Goal: Information Seeking & Learning: Learn about a topic

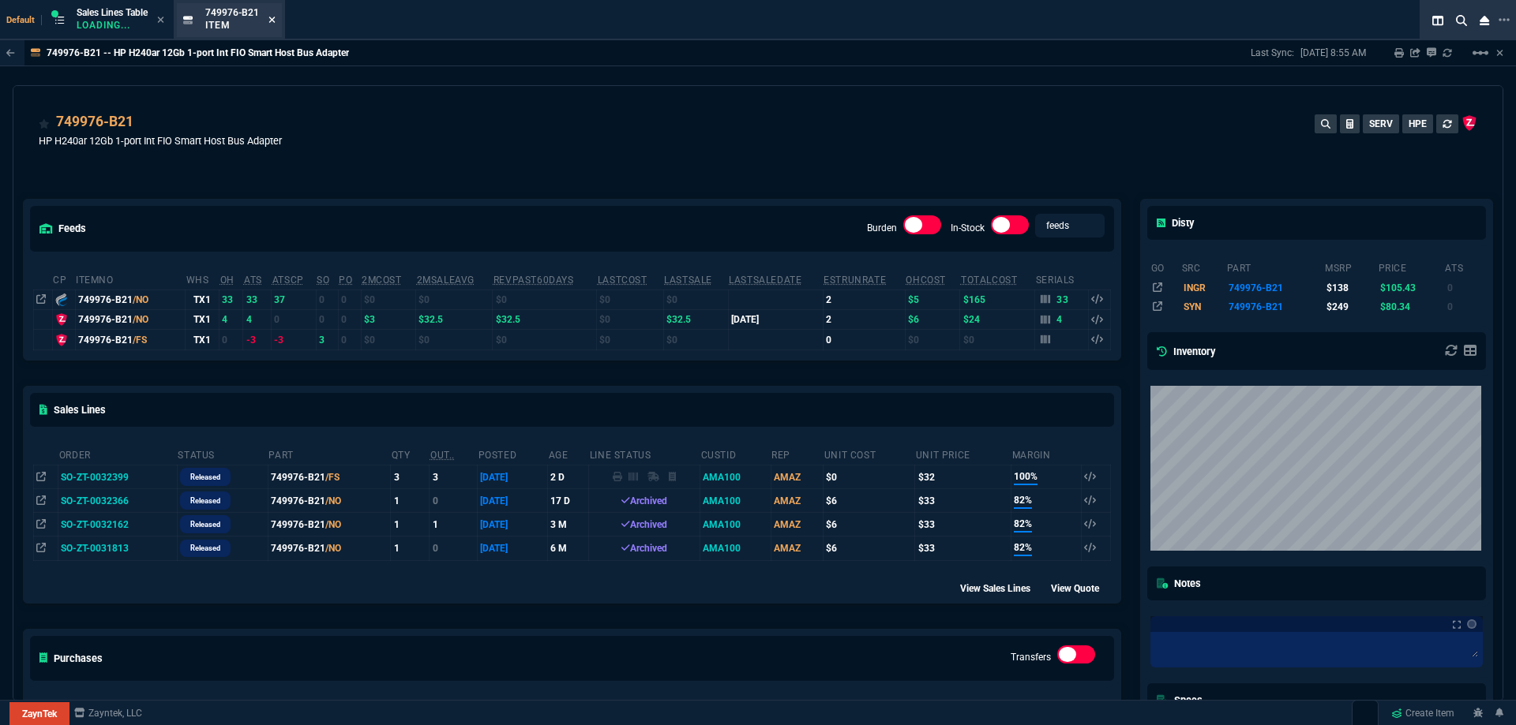
click at [272, 17] on icon at bounding box center [272, 20] width 6 height 6
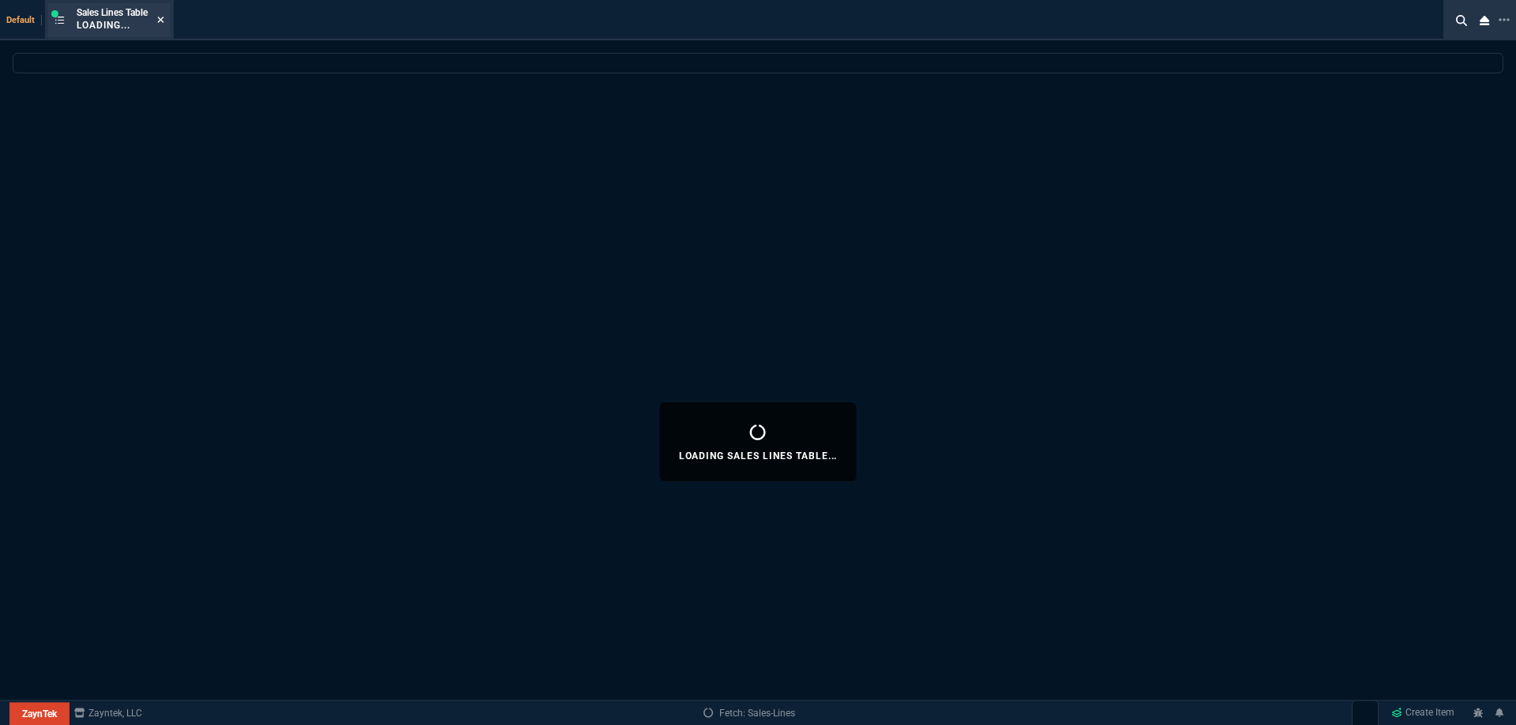
click at [164, 20] on icon at bounding box center [160, 19] width 7 height 9
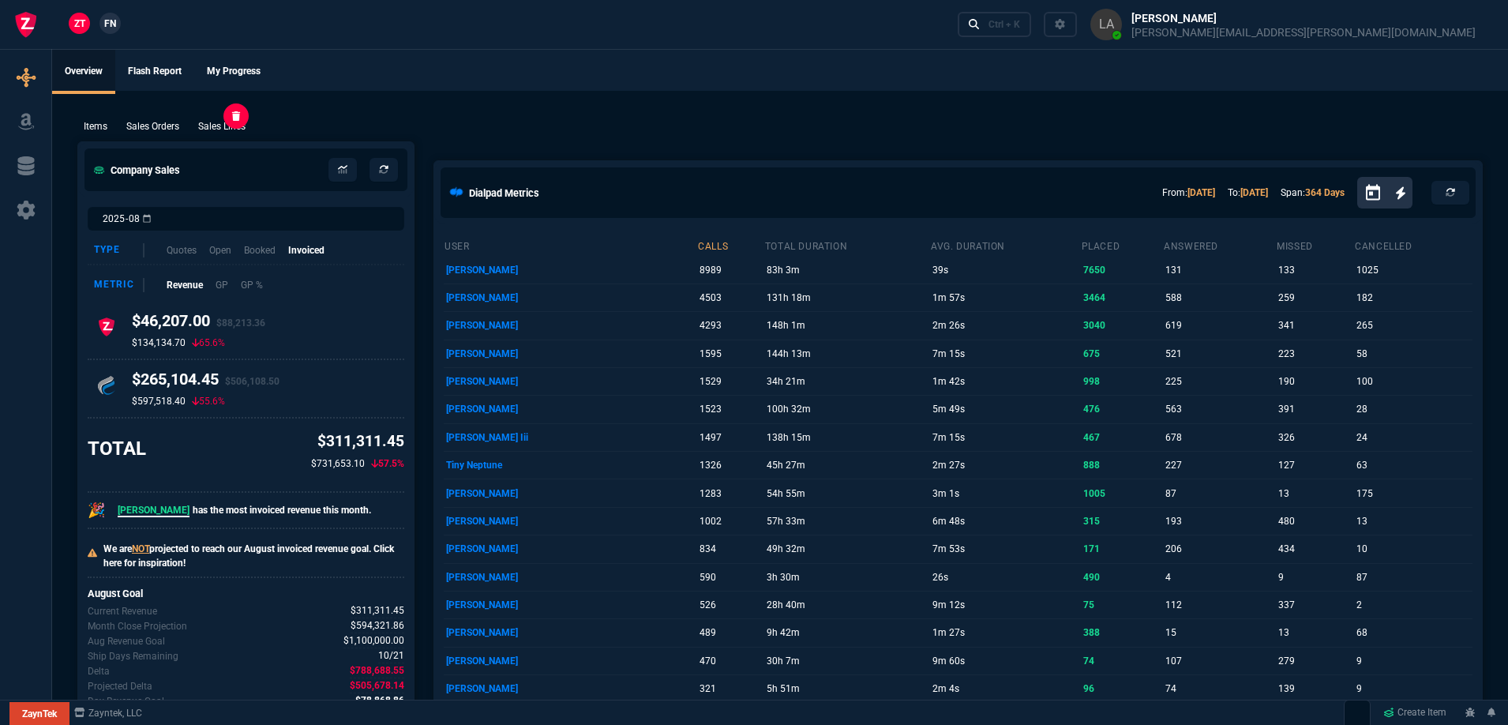
click at [232, 123] on p "Sales Lines" at bounding box center [221, 126] width 47 height 14
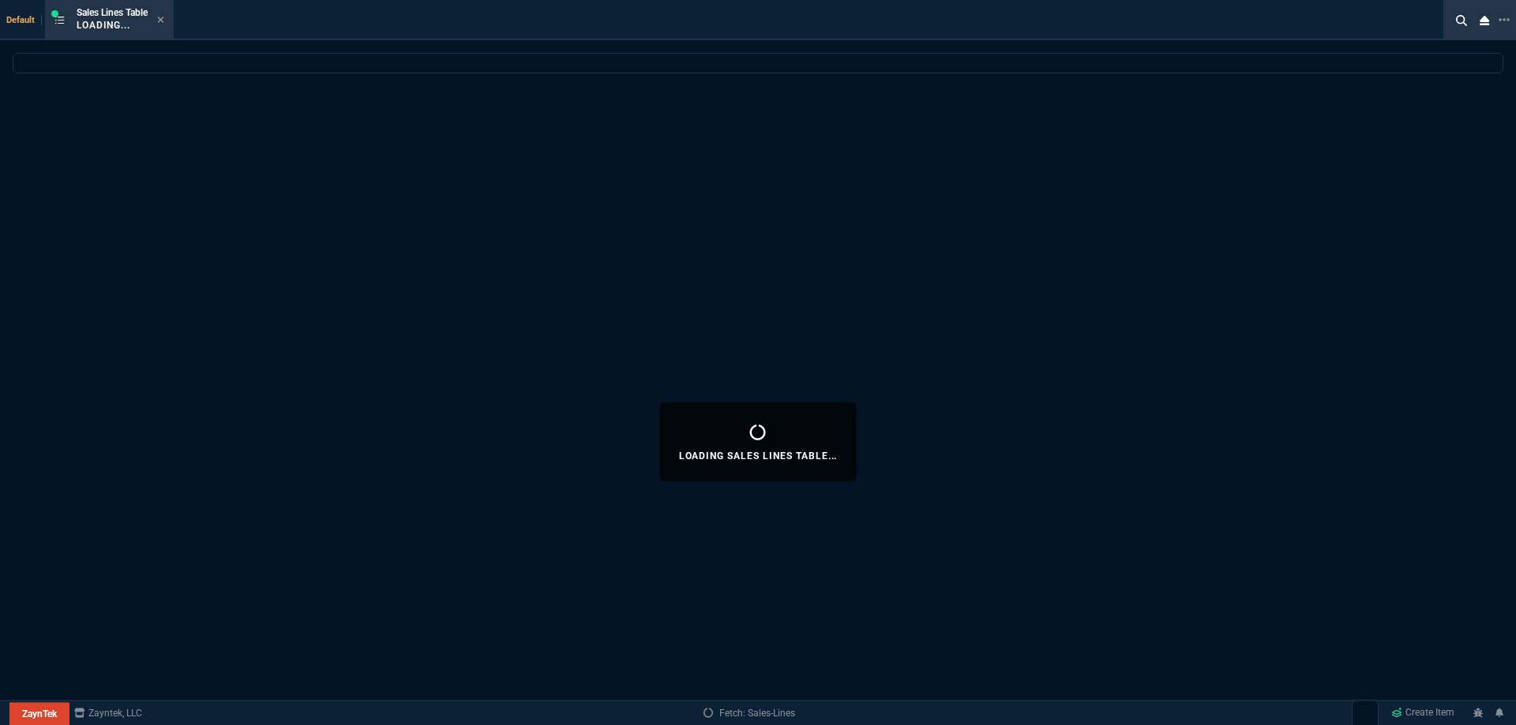
select select
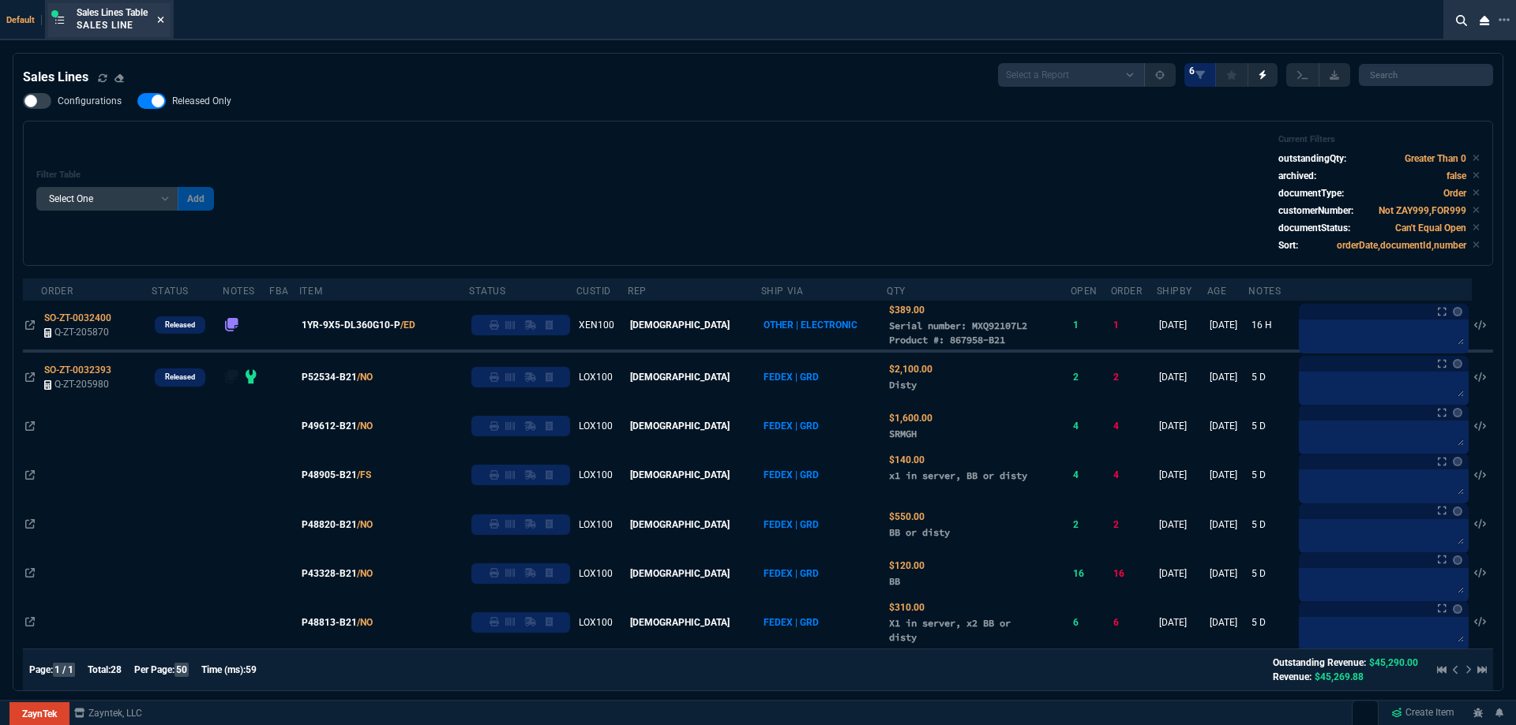
click at [164, 24] on icon at bounding box center [160, 19] width 7 height 9
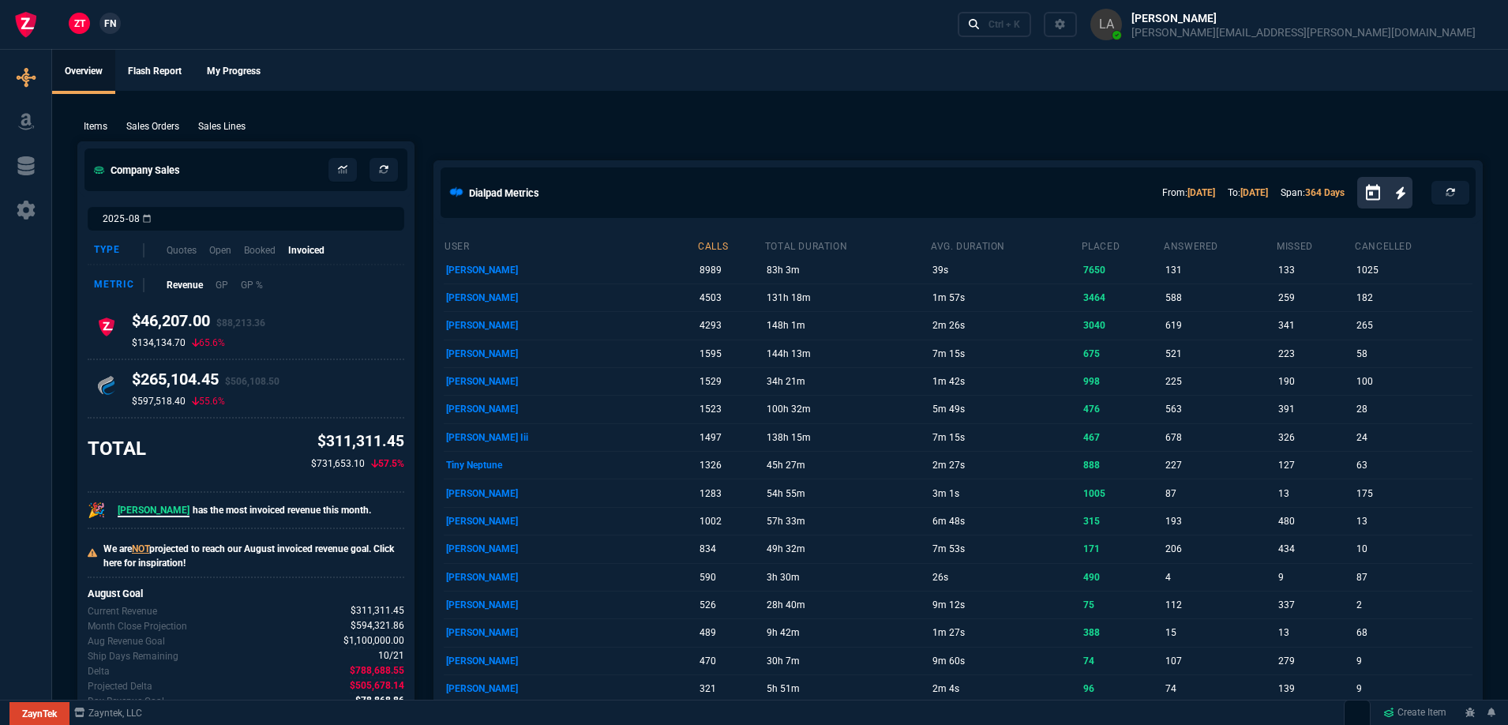
click at [118, 28] on link "FN" at bounding box center [109, 23] width 21 height 21
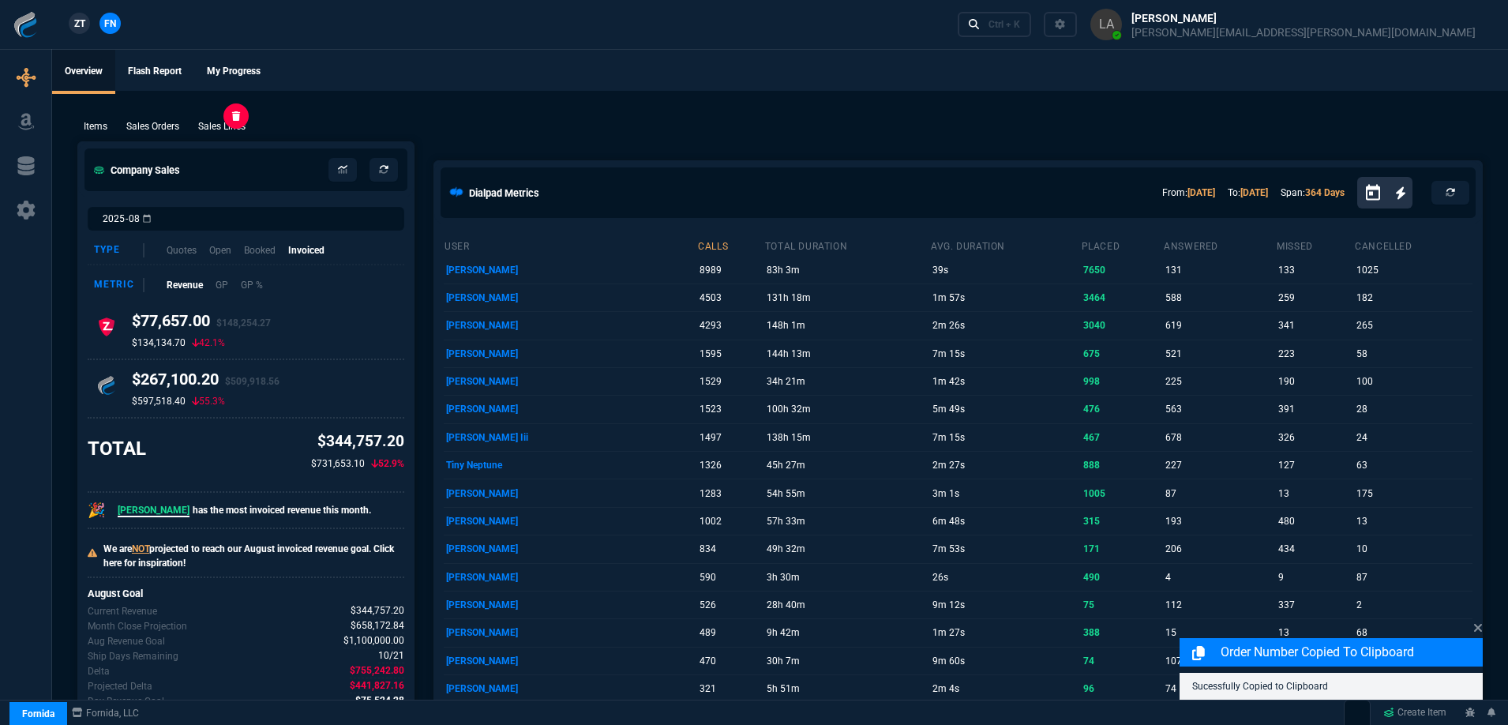
click at [240, 128] on p "Sales Lines" at bounding box center [221, 126] width 47 height 14
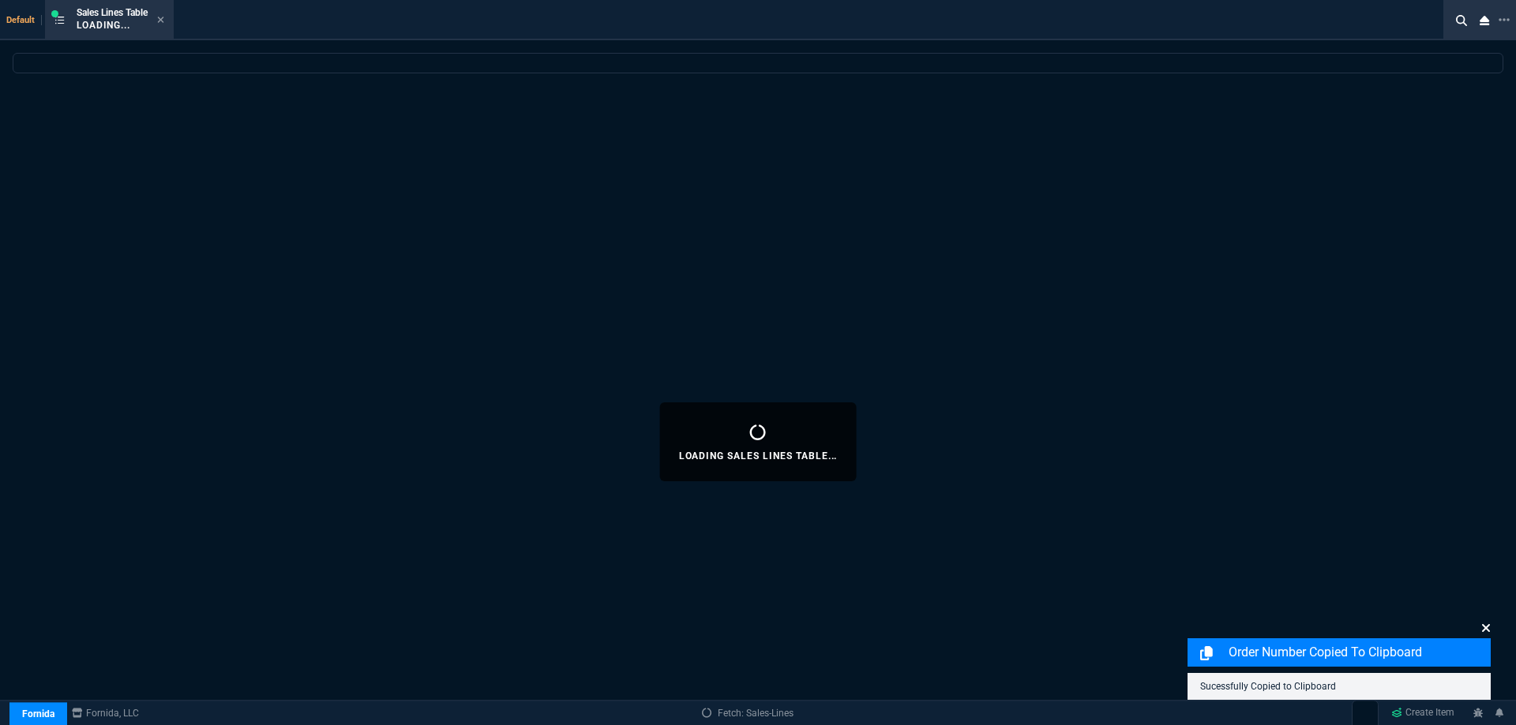
click at [1483, 629] on icon at bounding box center [1485, 628] width 9 height 13
select select
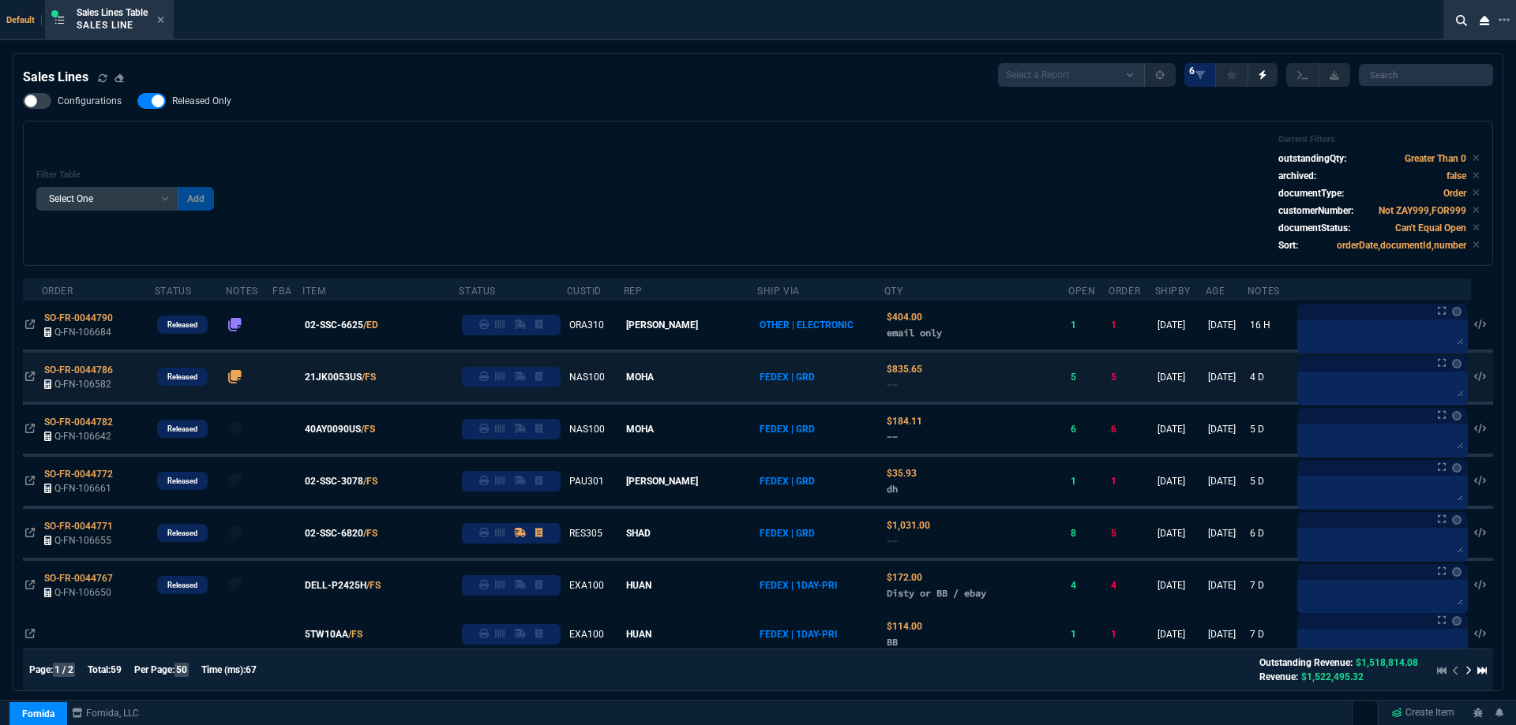
click at [178, 103] on span "Released Only" at bounding box center [201, 101] width 59 height 13
click at [137, 102] on input "Released Only" at bounding box center [137, 101] width 1 height 1
checkbox input "false"
click at [421, 145] on div "Filter Table Select One Add Filter () Age () ATS () Cond (itemVariantCode) Cust…" at bounding box center [757, 193] width 1443 height 118
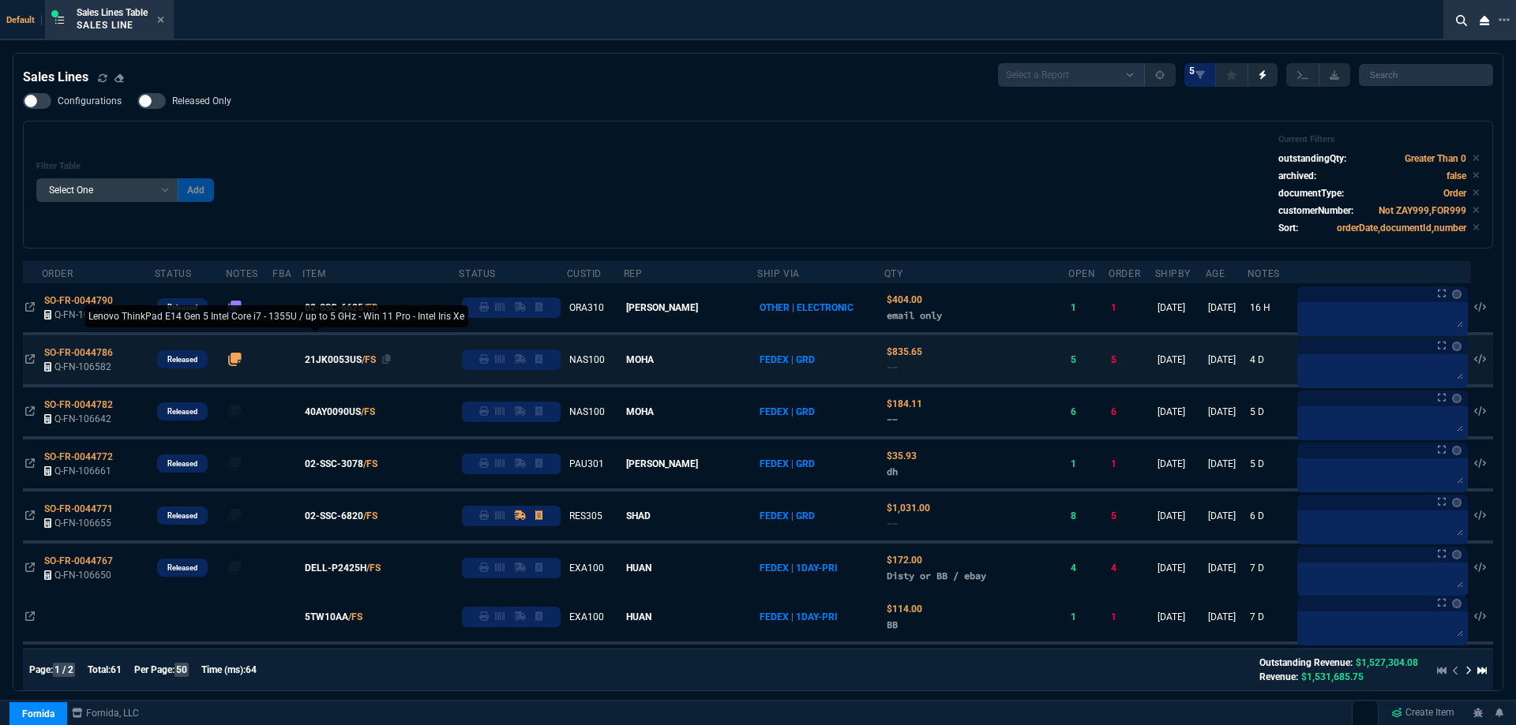
click at [343, 463] on span "02-SSC-3078" at bounding box center [334, 464] width 58 height 14
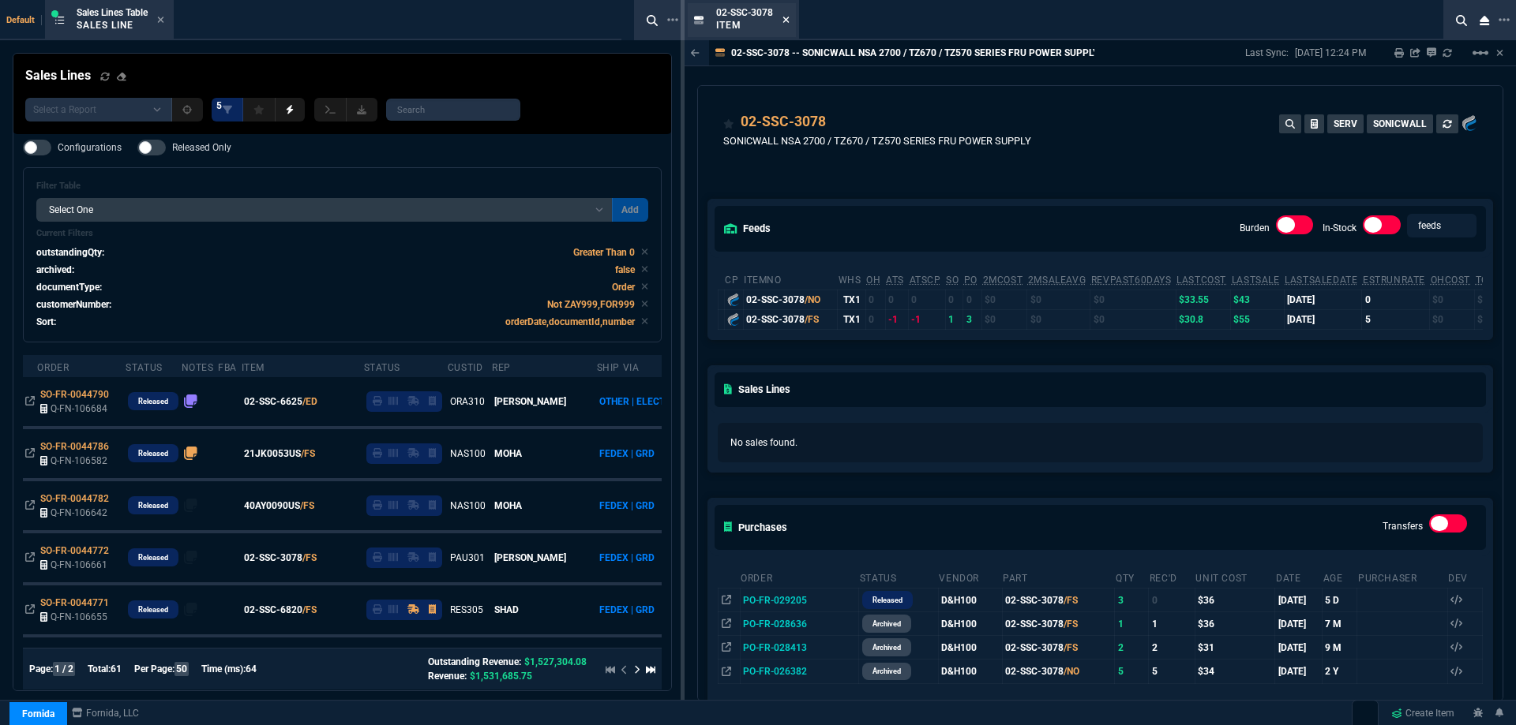
click at [788, 19] on icon at bounding box center [786, 20] width 6 height 6
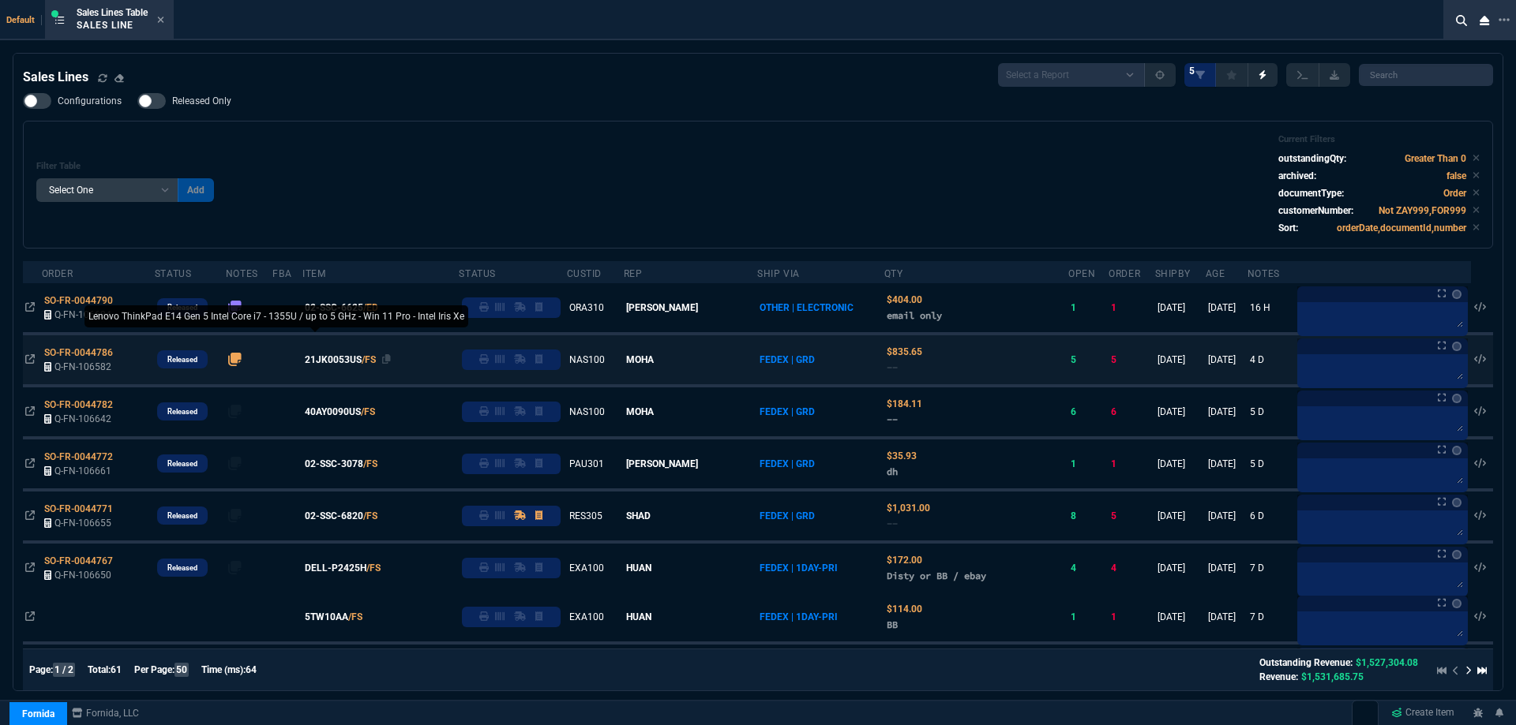
click at [357, 363] on span "21JK0053US" at bounding box center [333, 360] width 57 height 14
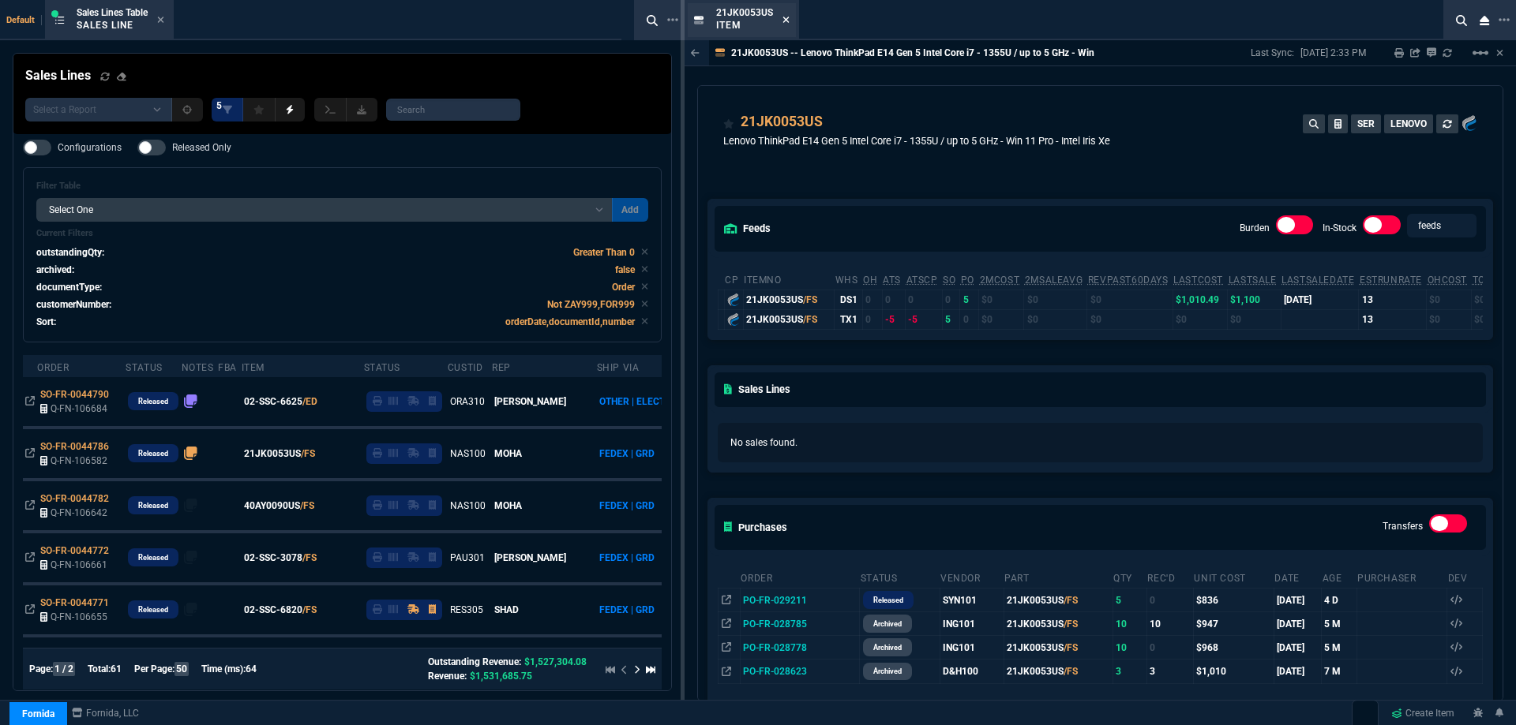
click at [786, 19] on icon at bounding box center [786, 20] width 6 height 6
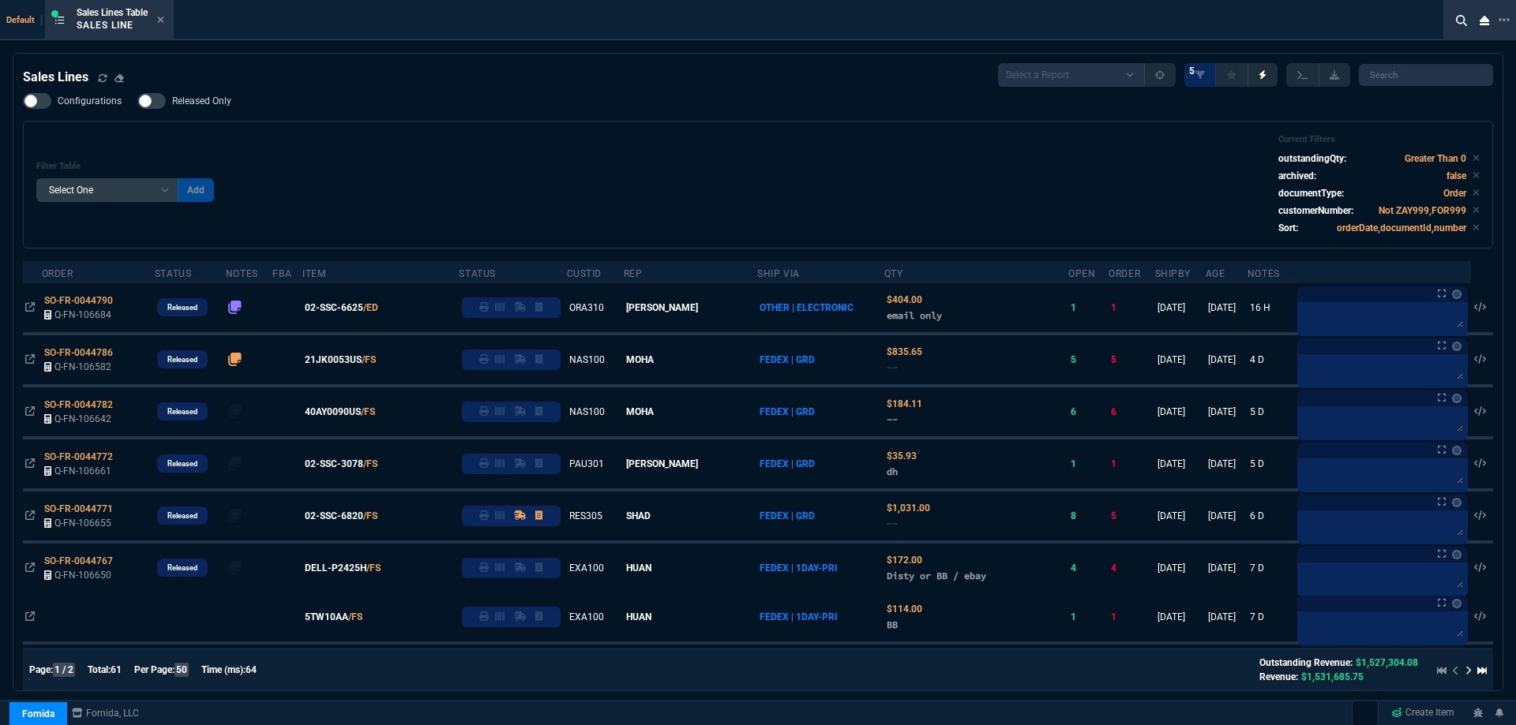
scroll to position [79, 0]
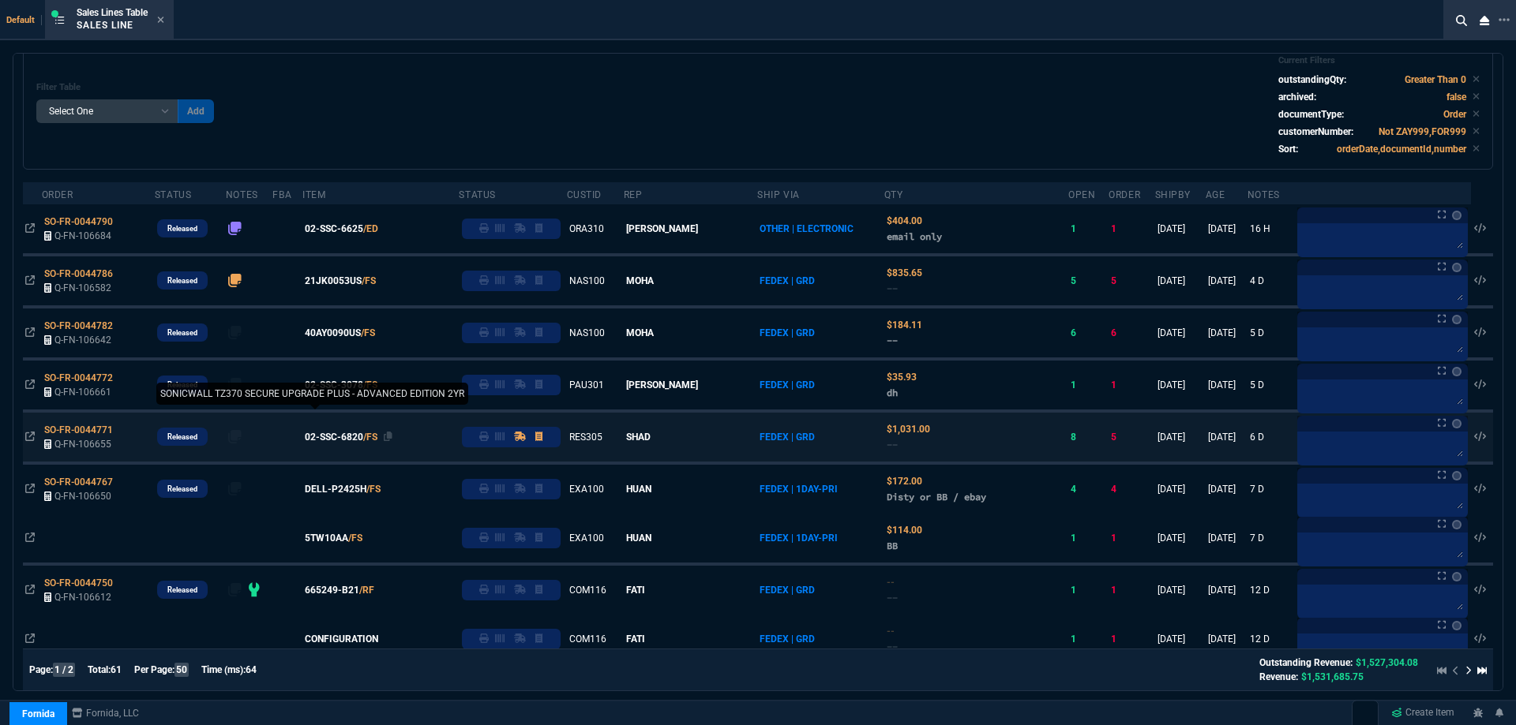
click at [356, 440] on span "02-SSC-6820" at bounding box center [334, 437] width 58 height 14
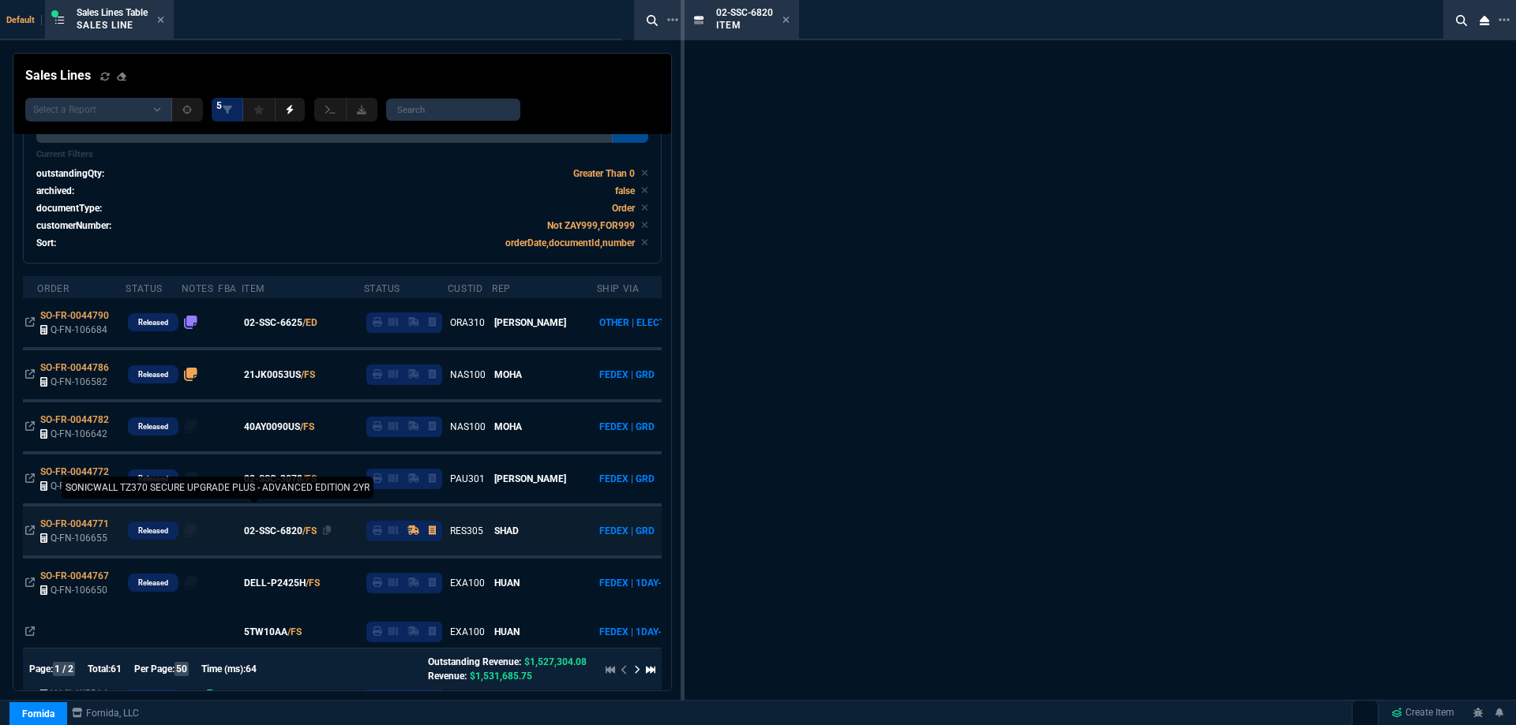
scroll to position [126, 0]
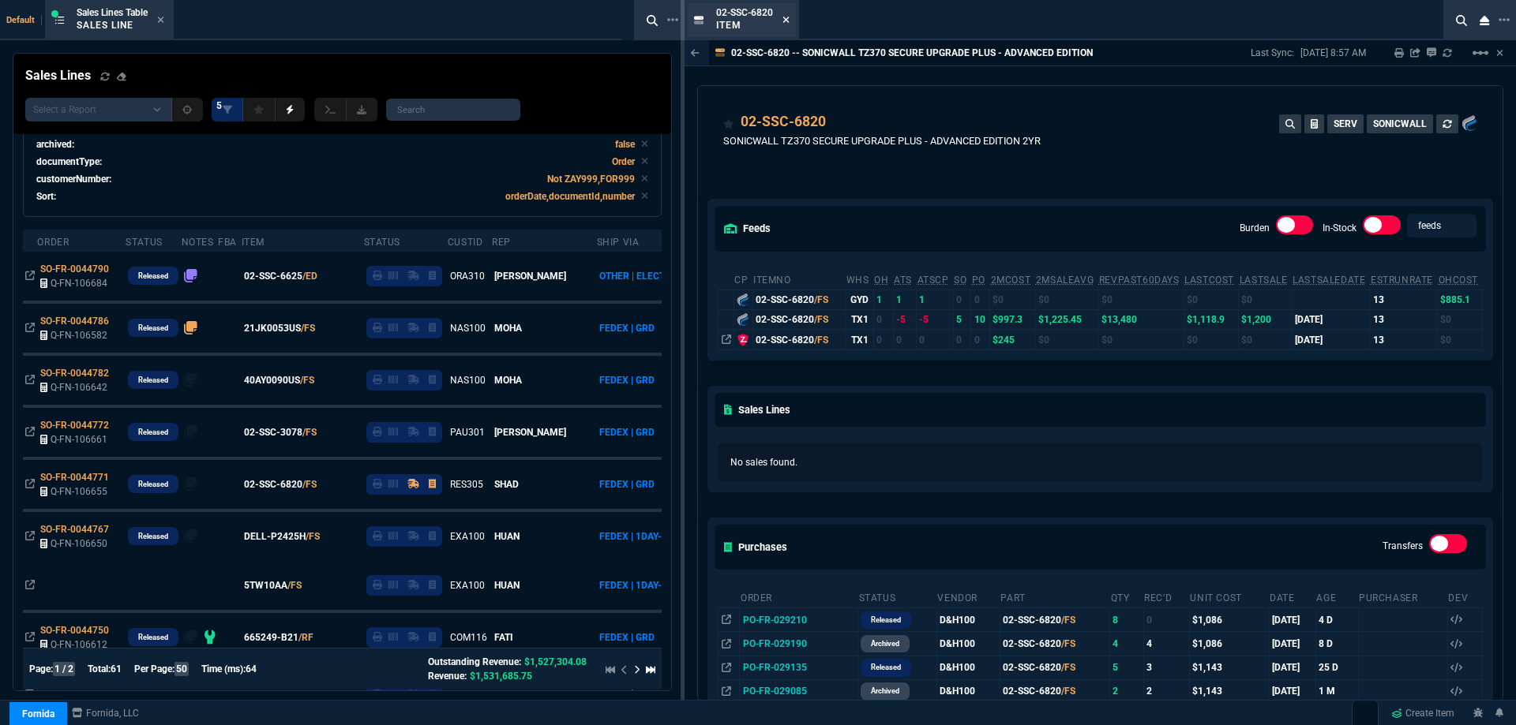
click at [783, 24] on icon at bounding box center [785, 19] width 7 height 9
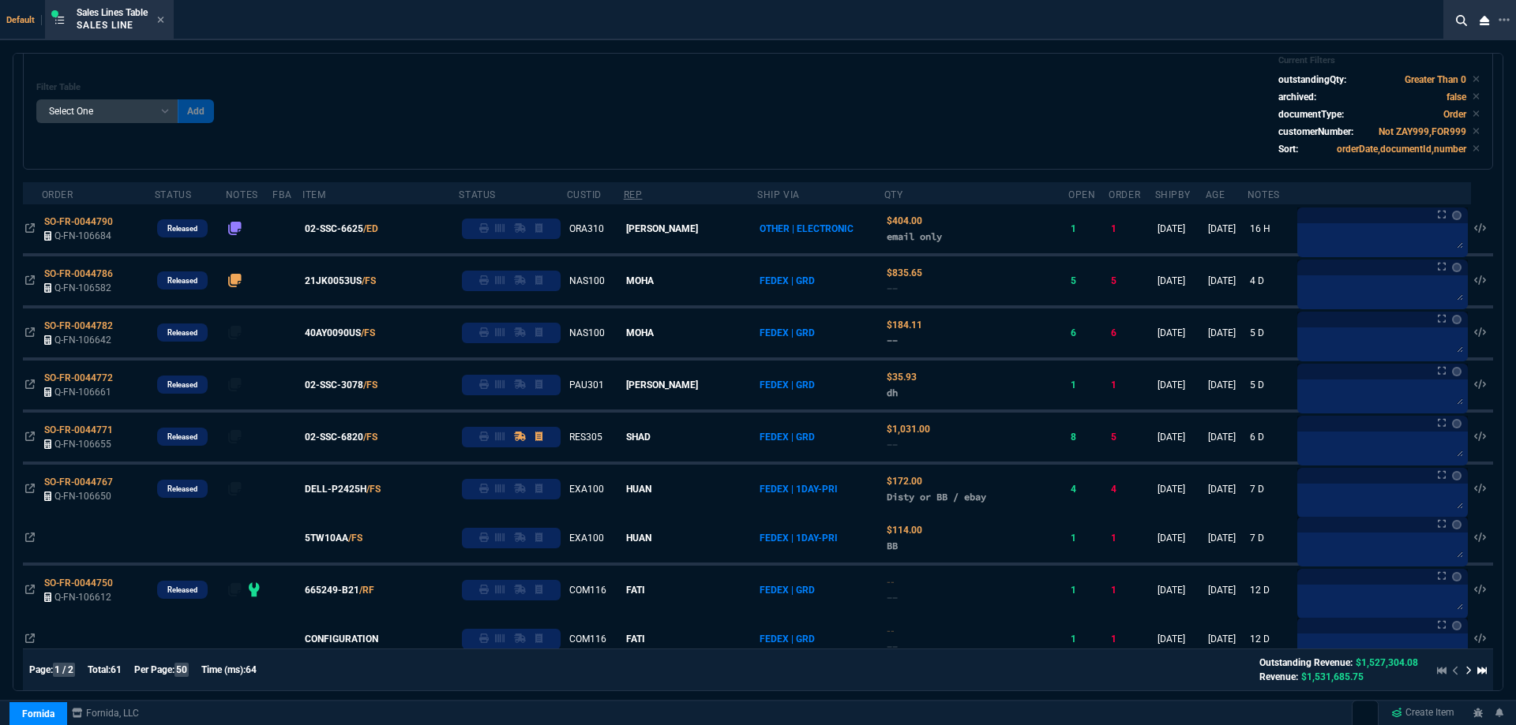
scroll to position [0, 0]
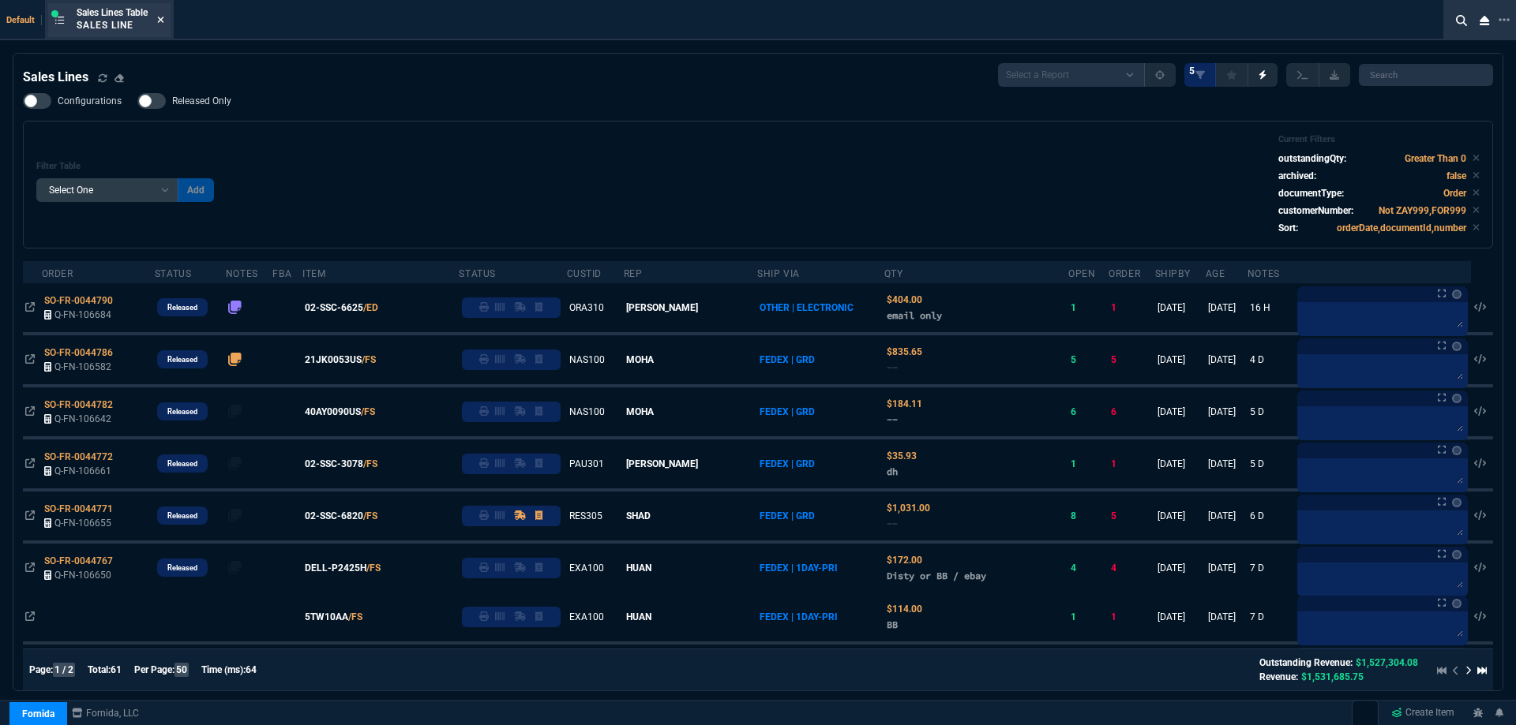
click at [159, 16] on icon at bounding box center [160, 19] width 7 height 9
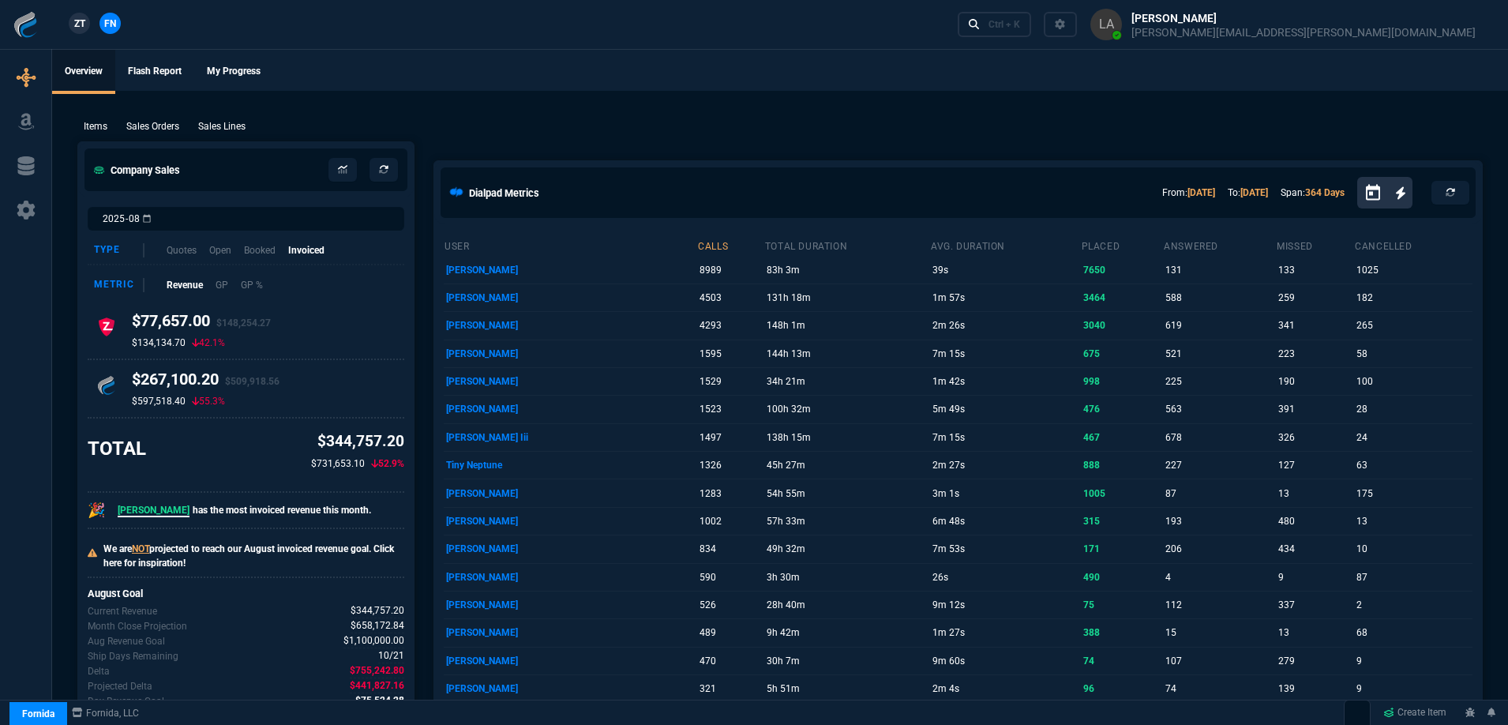
click at [210, 121] on p "Sales Lines" at bounding box center [221, 126] width 47 height 14
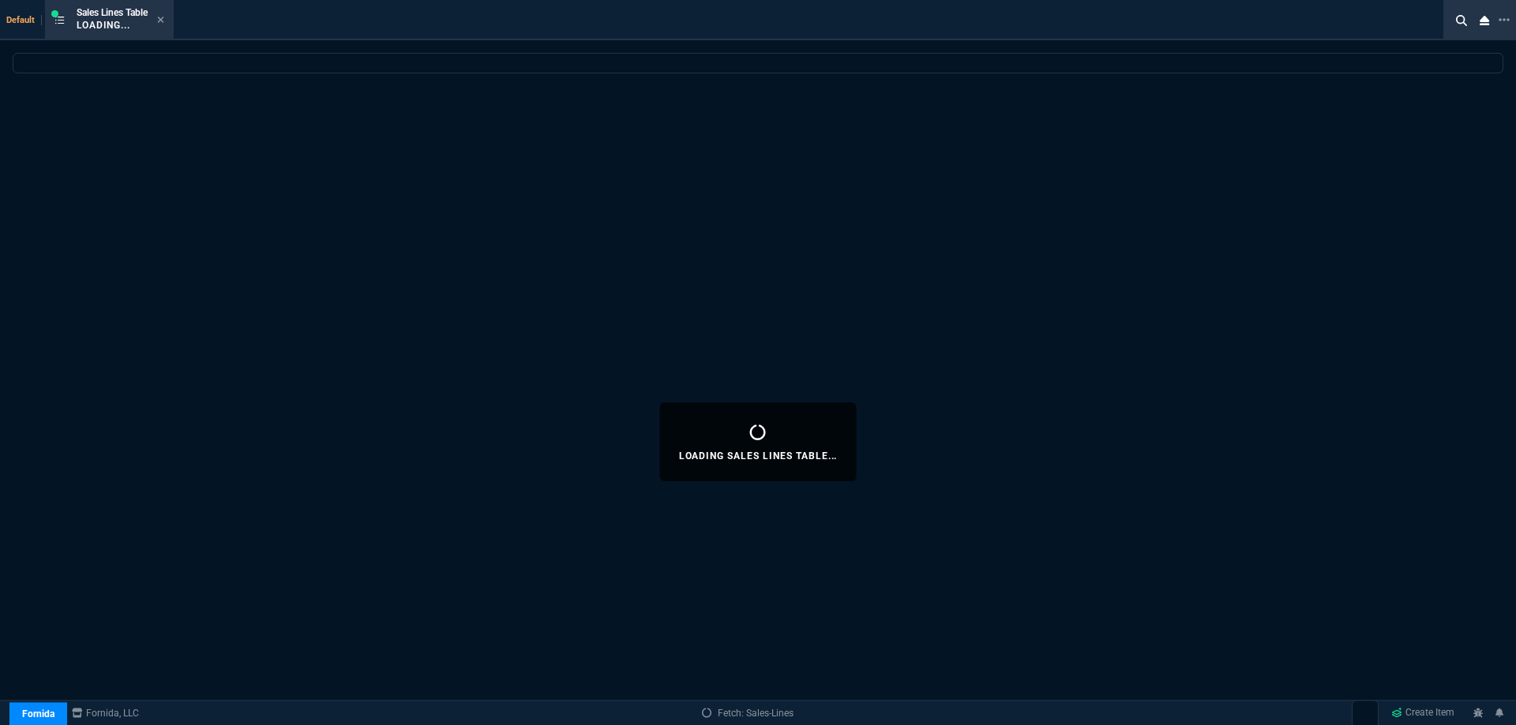
select select
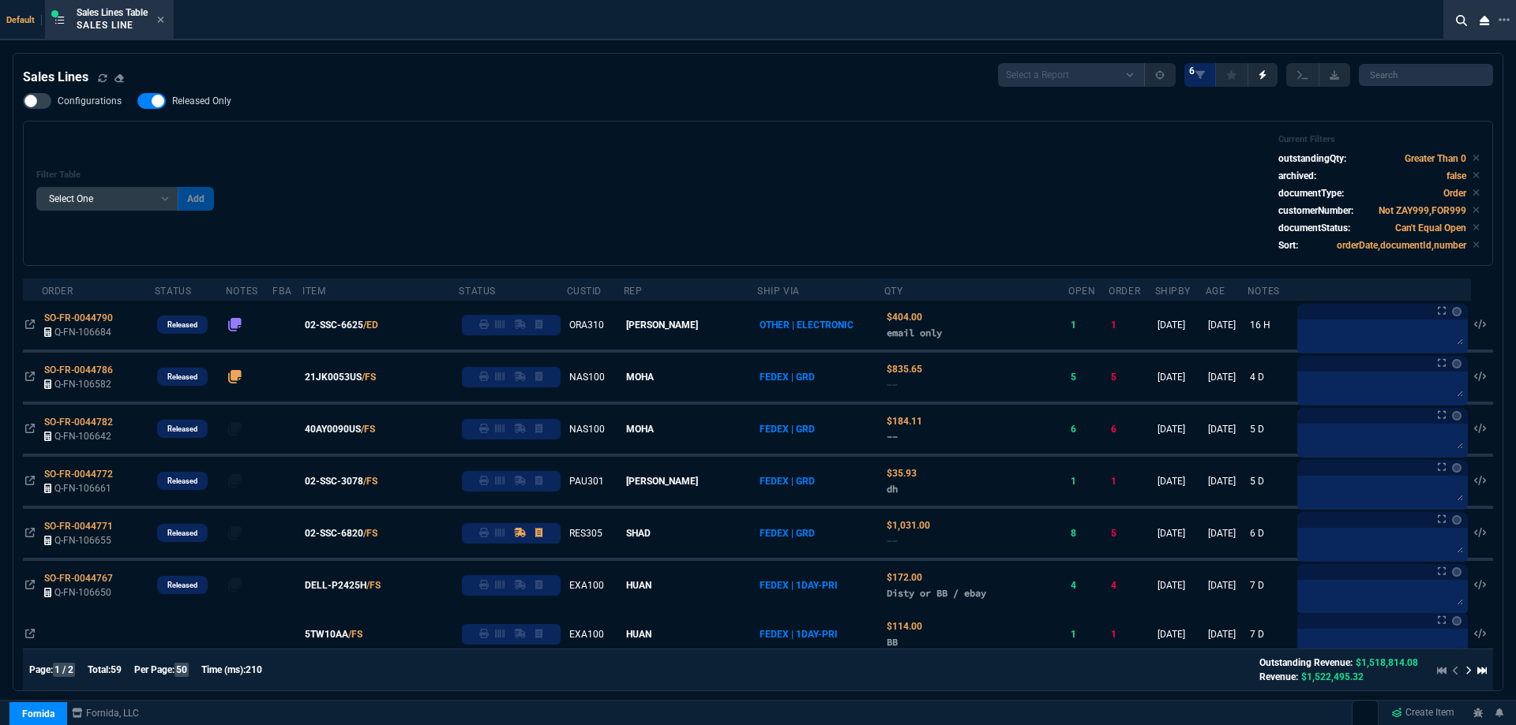
click at [848, 214] on div "Filter Table Select One Add Filter () Age () ATS () Cond (itemVariantCode) Cust…" at bounding box center [757, 193] width 1443 height 118
click at [228, 103] on span "Released Only" at bounding box center [201, 101] width 59 height 13
click at [137, 102] on input "Released Only" at bounding box center [137, 101] width 1 height 1
checkbox input "false"
click at [516, 135] on div "Filter Table Select One Add Filter () Age () ATS () Cond (itemVariantCode) Cust…" at bounding box center [757, 193] width 1443 height 118
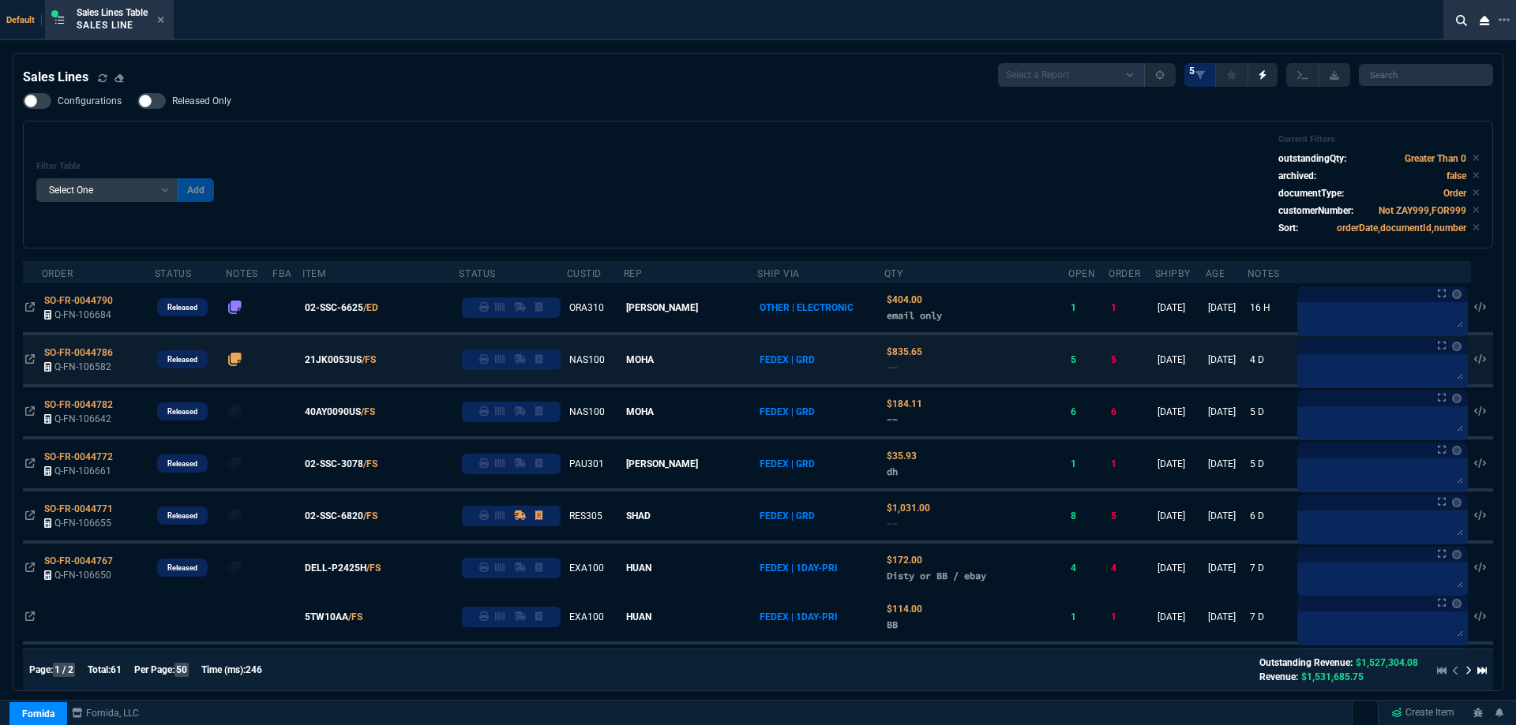
click at [363, 462] on span "02-SSC-3078" at bounding box center [334, 464] width 58 height 14
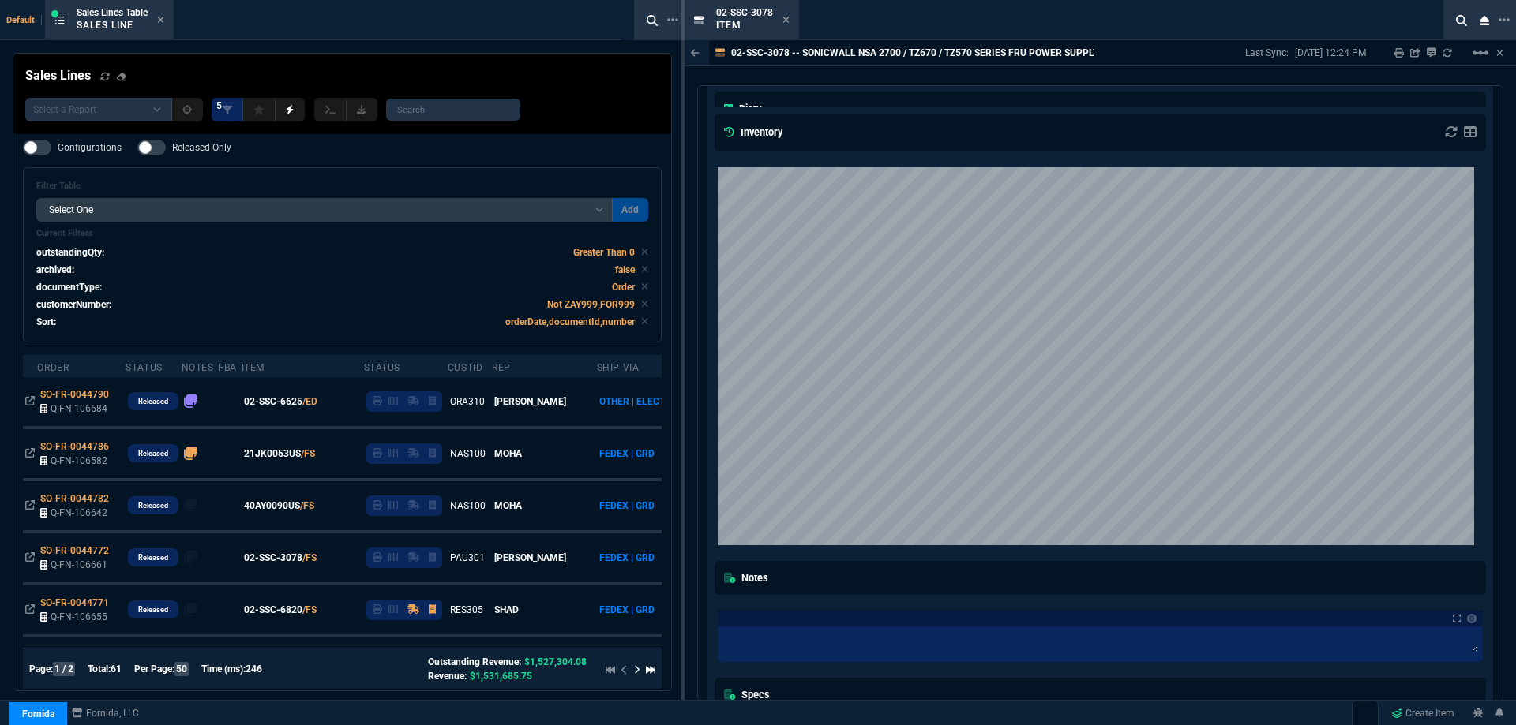
scroll to position [910, 0]
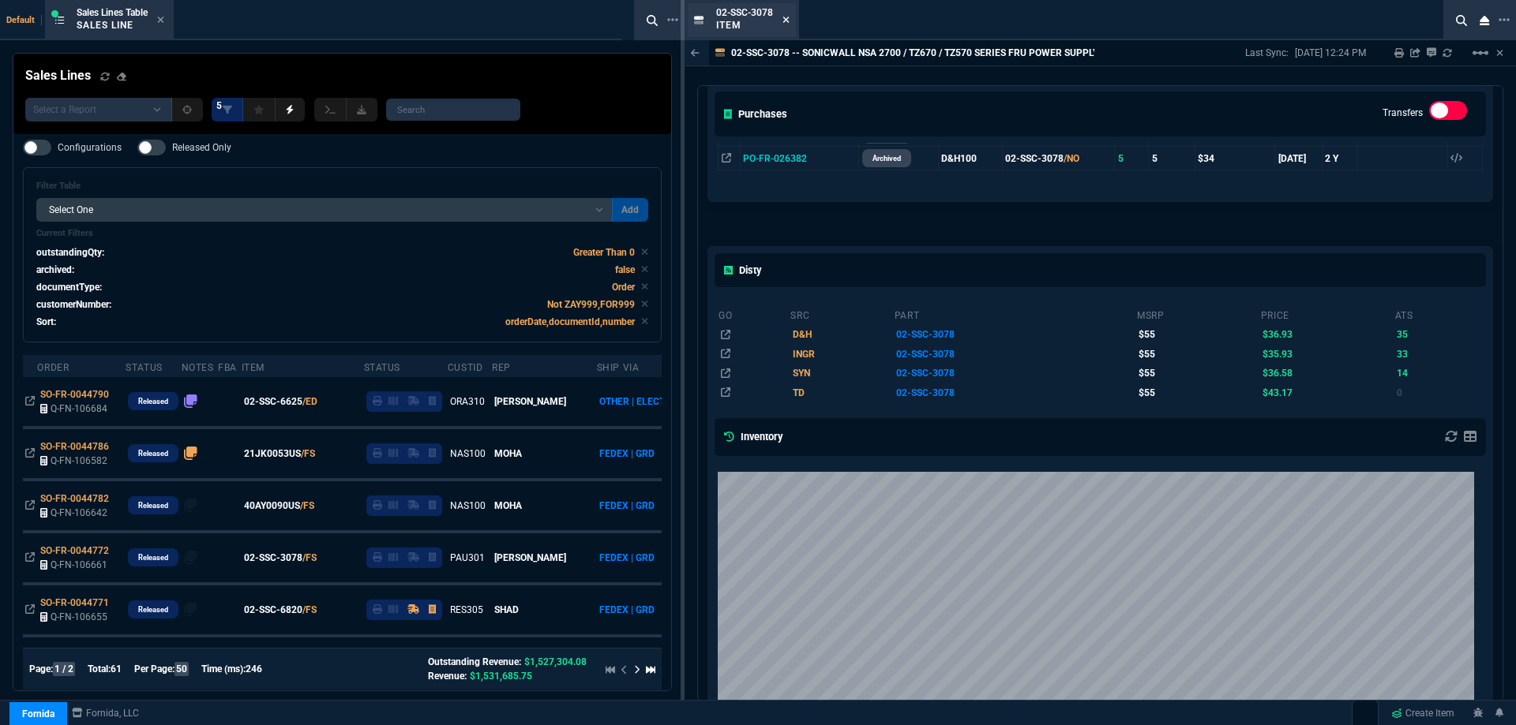
click at [785, 22] on icon at bounding box center [786, 20] width 6 height 6
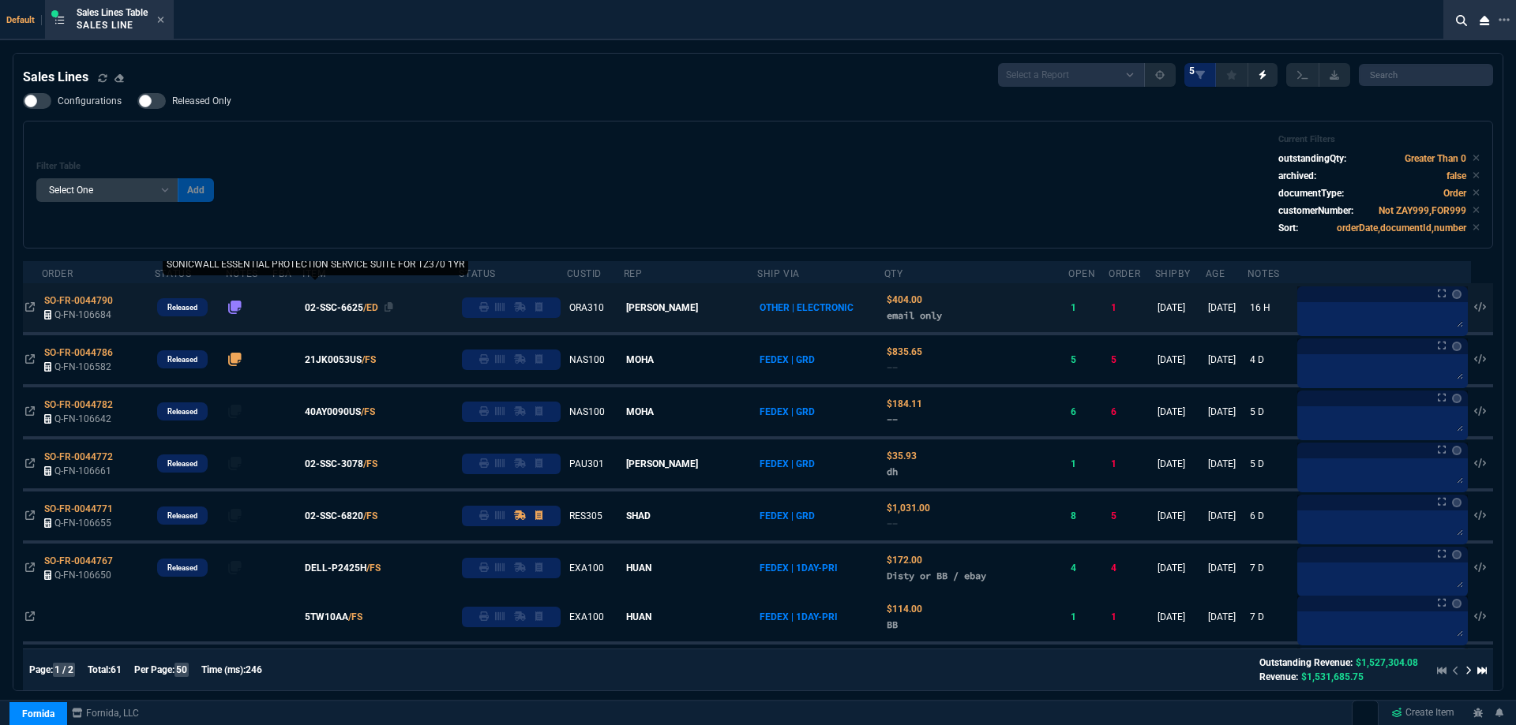
click at [354, 307] on span "02-SSC-6625" at bounding box center [334, 308] width 58 height 14
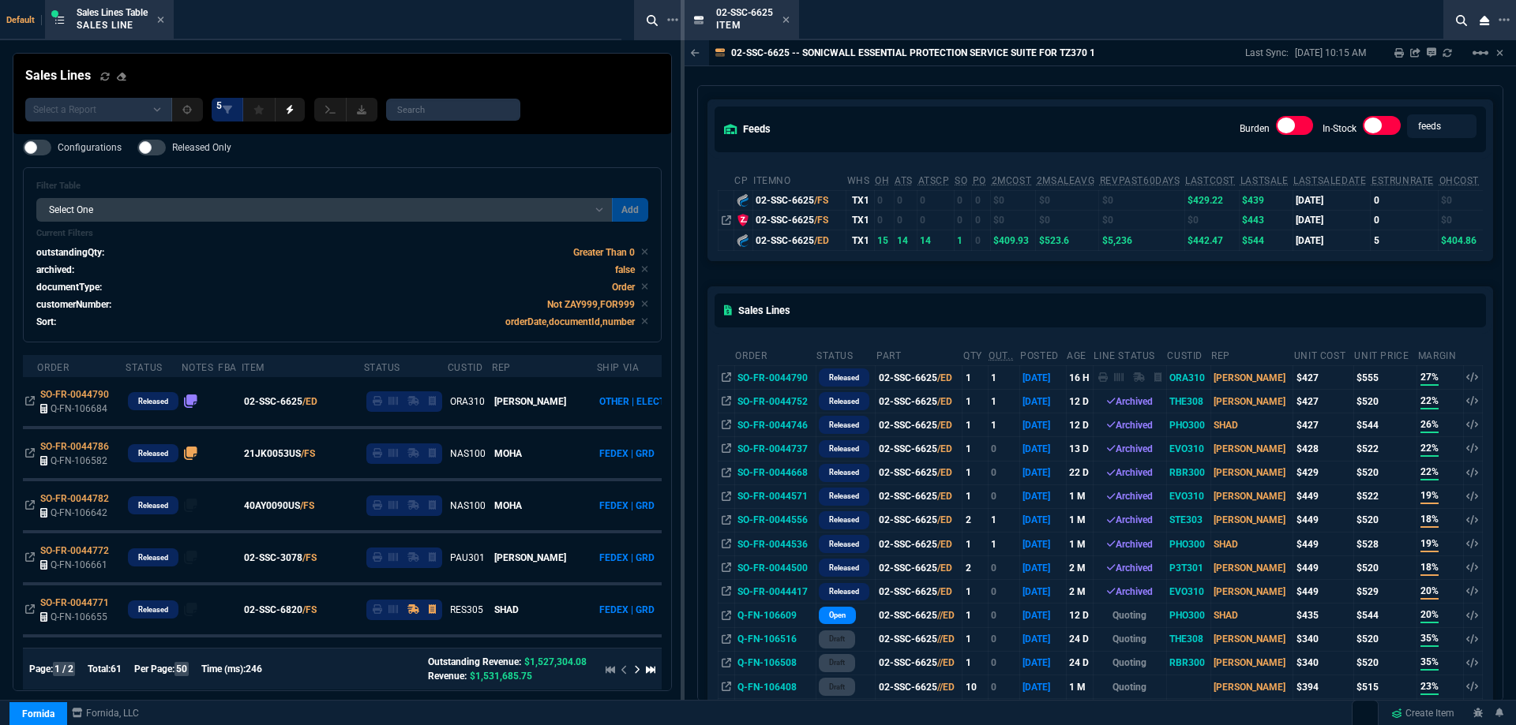
scroll to position [0, 0]
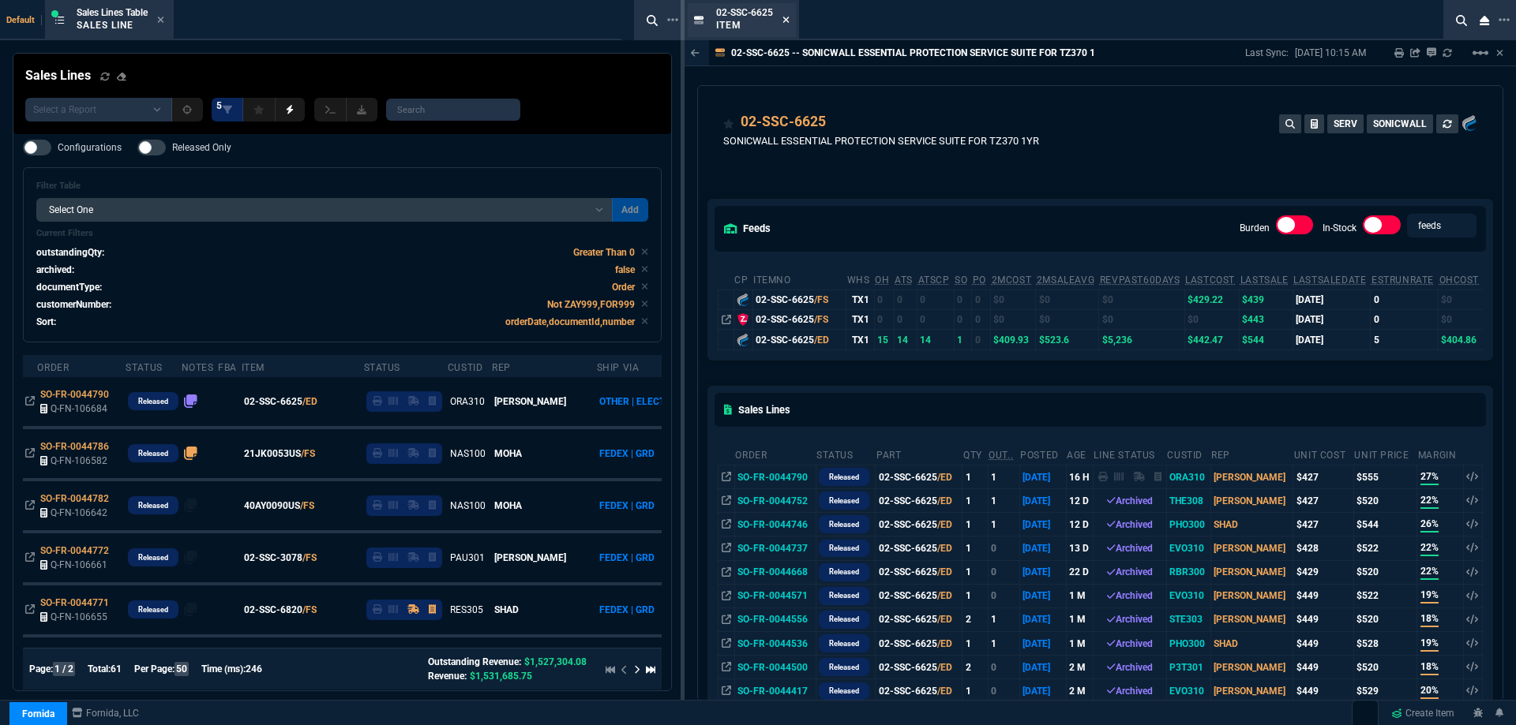
click at [789, 18] on icon at bounding box center [786, 20] width 6 height 6
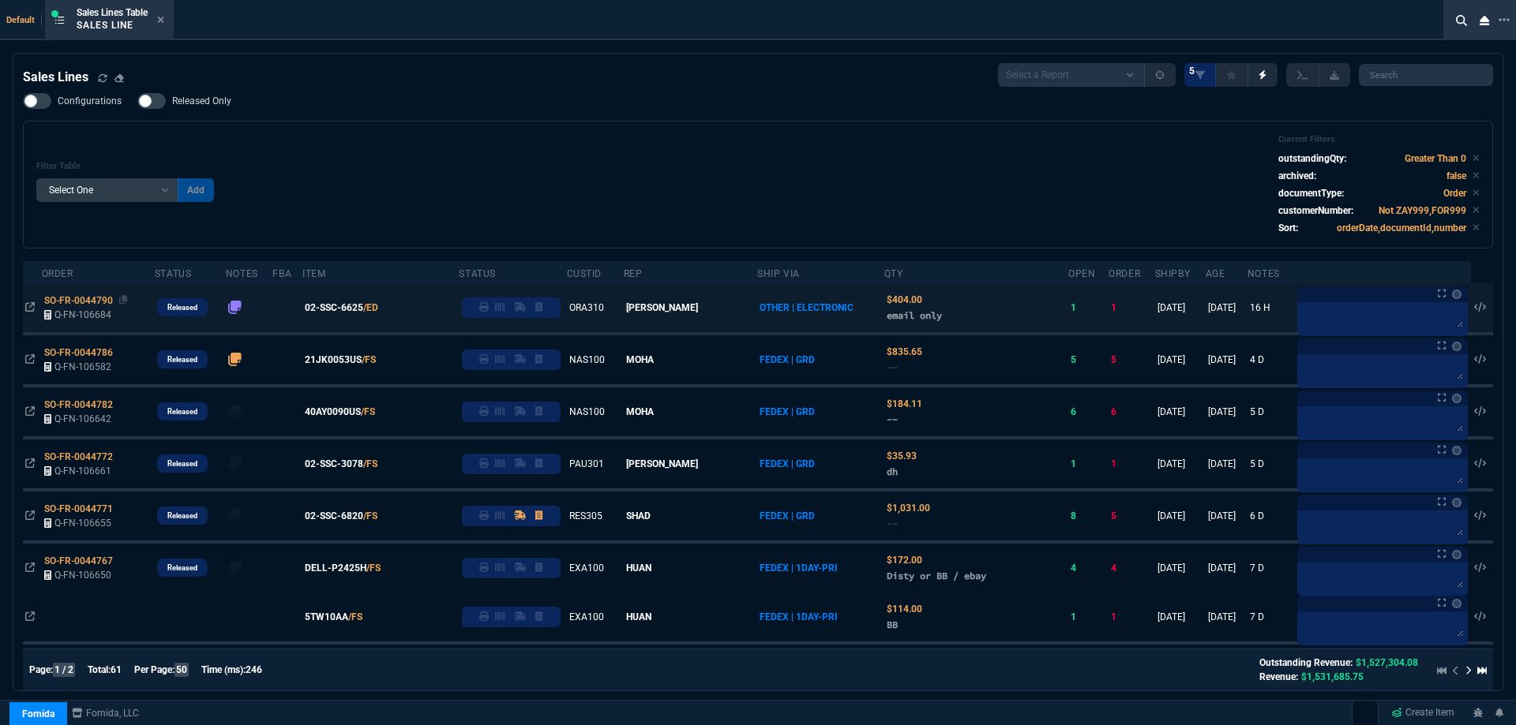
click at [90, 304] on span "SO-FR-0044790" at bounding box center [78, 300] width 69 height 11
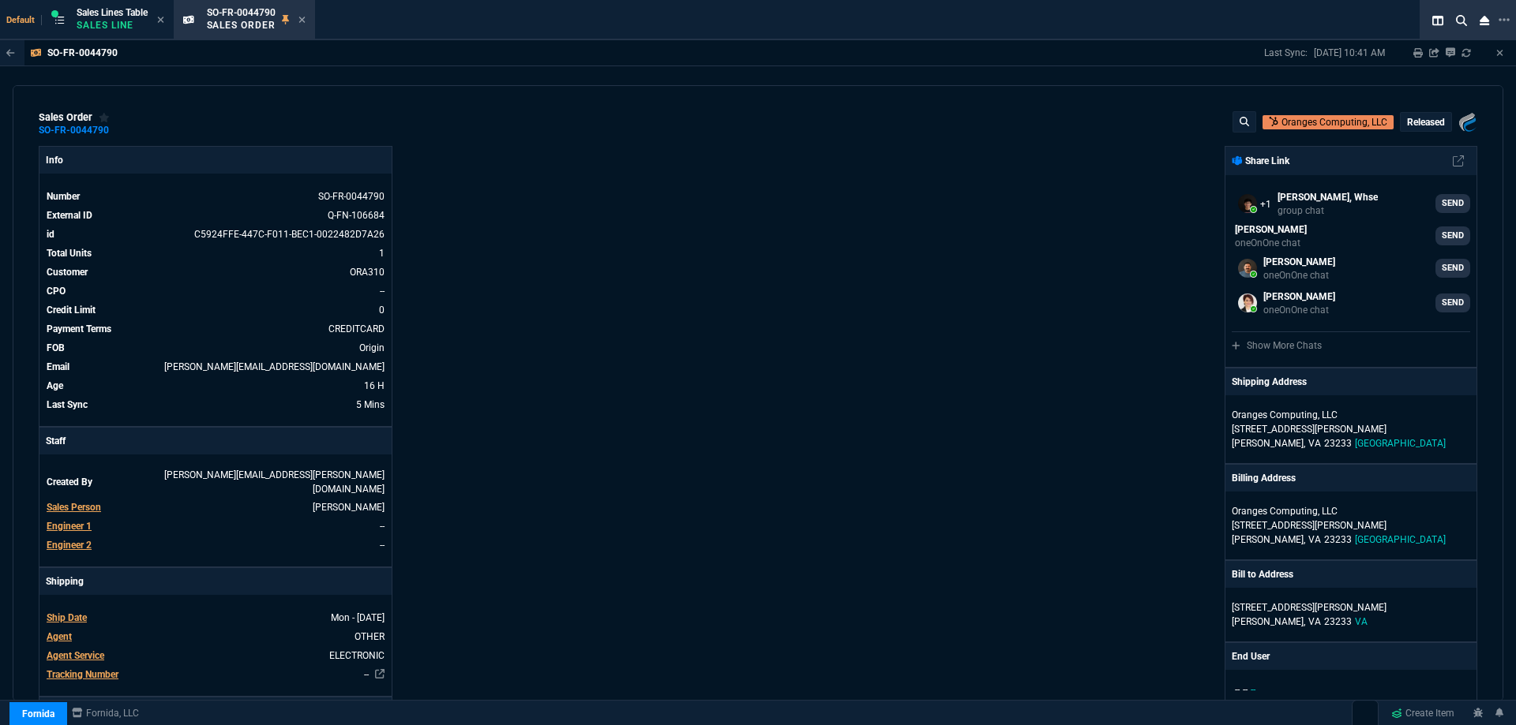
click at [305, 21] on icon at bounding box center [302, 20] width 6 height 6
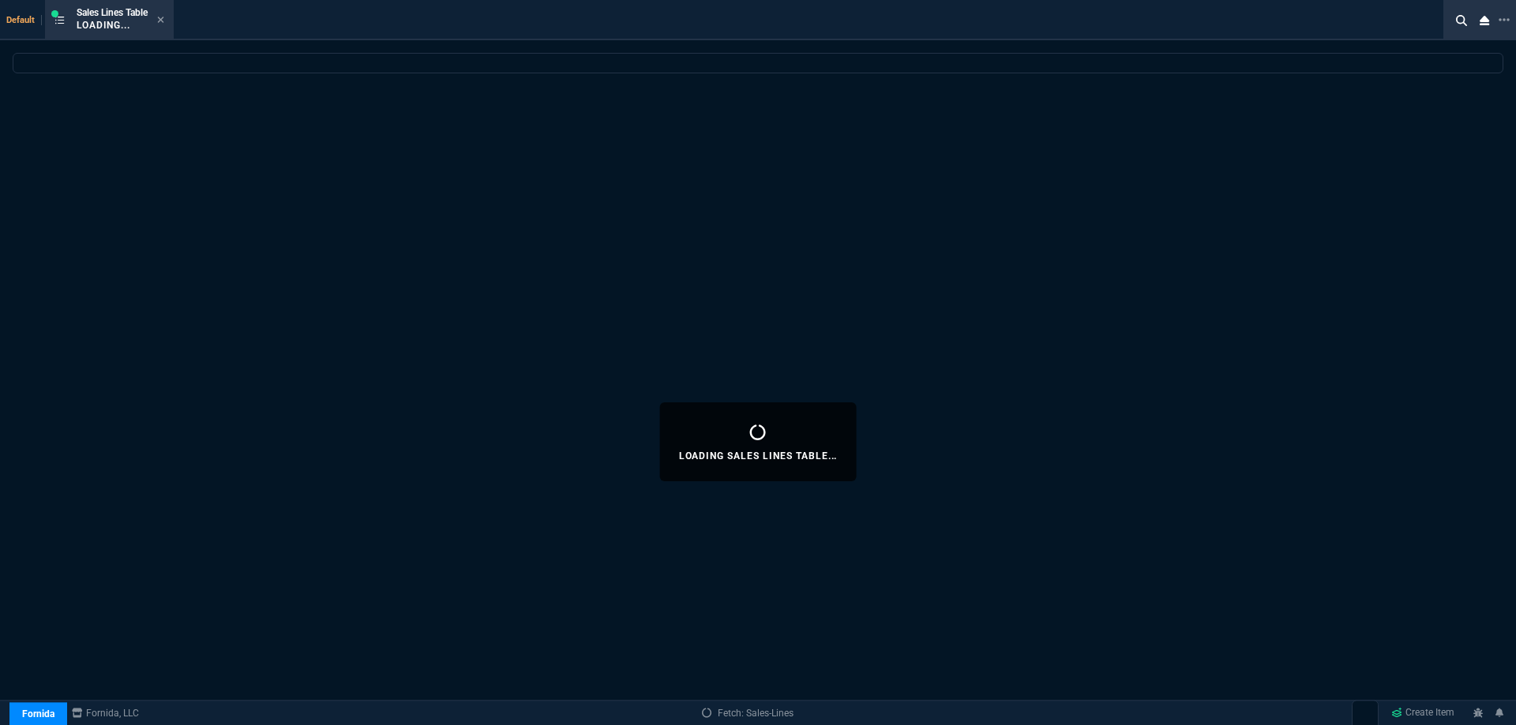
select select
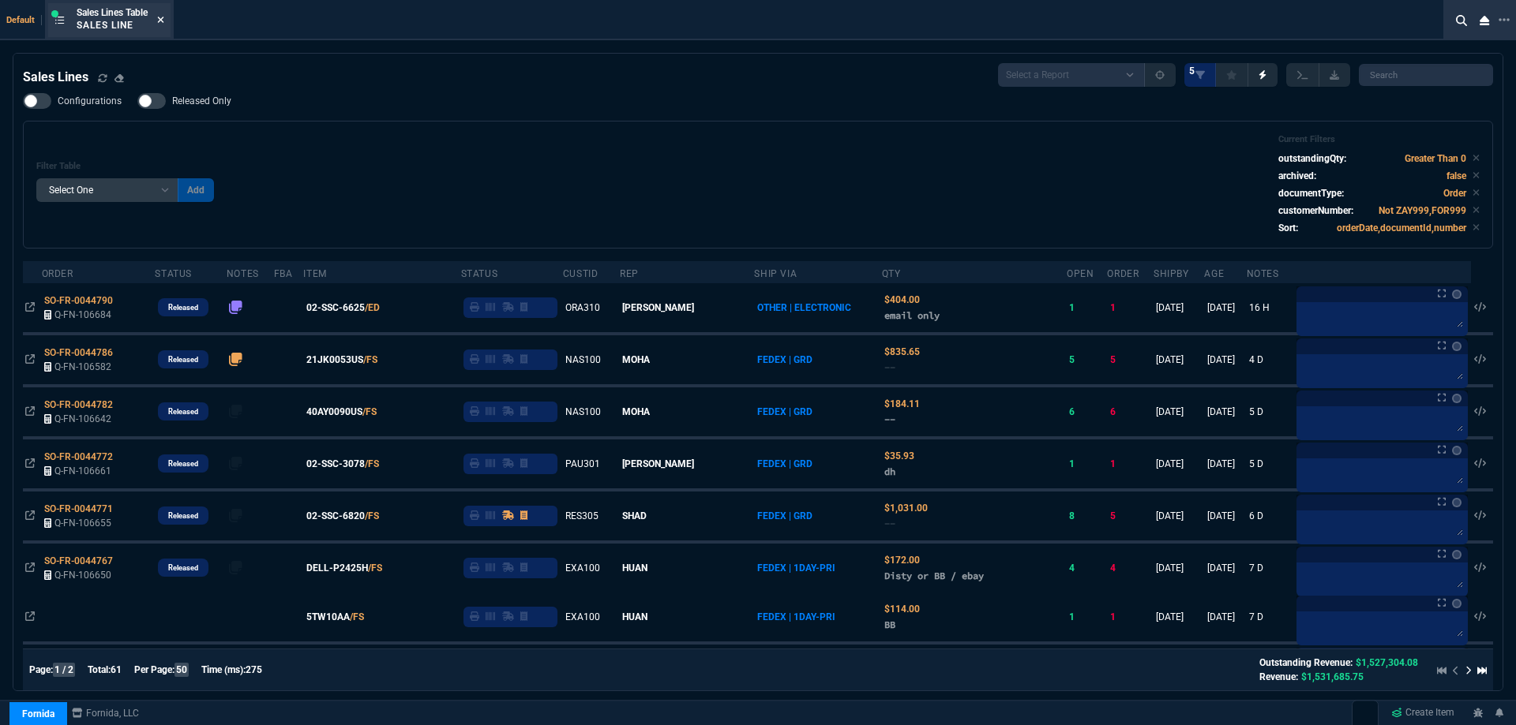
click at [163, 25] on fa-icon at bounding box center [160, 20] width 7 height 11
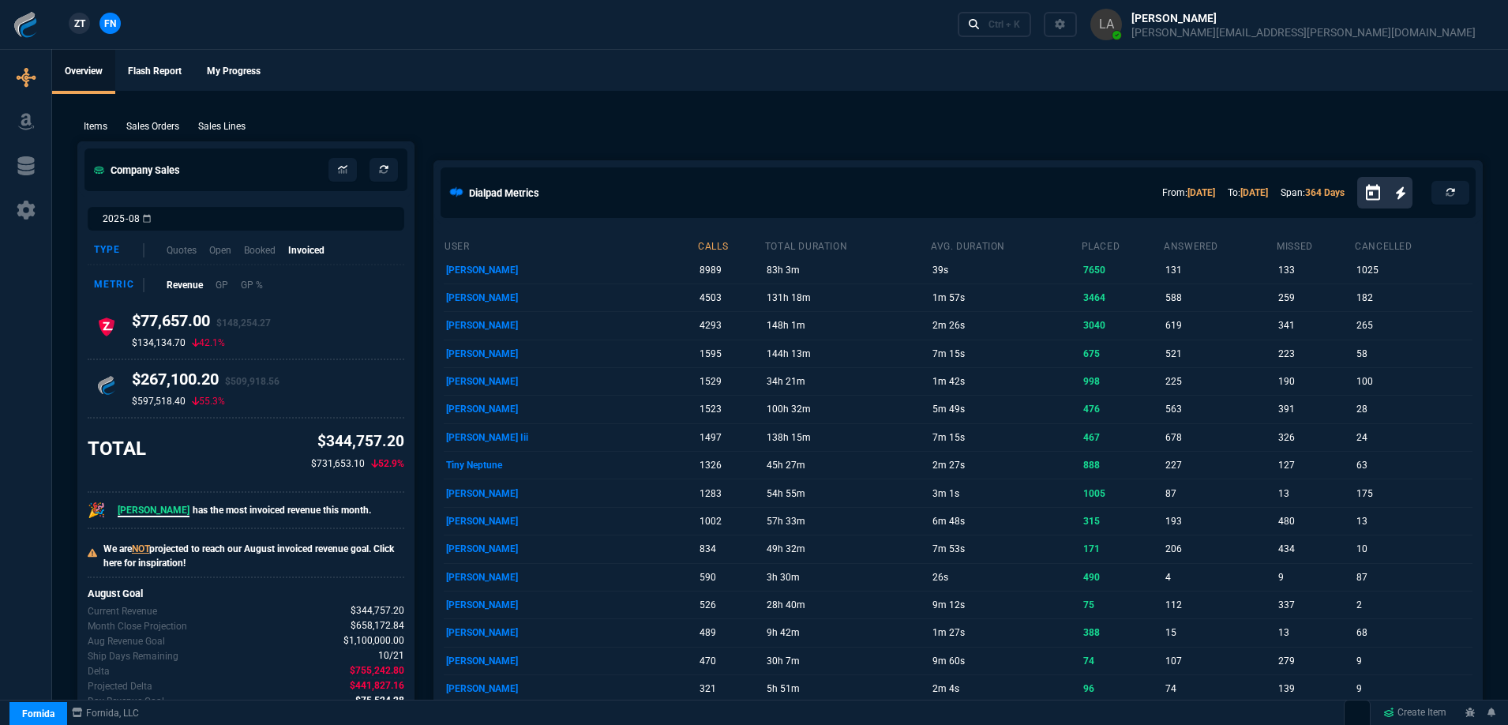
click at [85, 24] on span "ZT" at bounding box center [79, 24] width 11 height 14
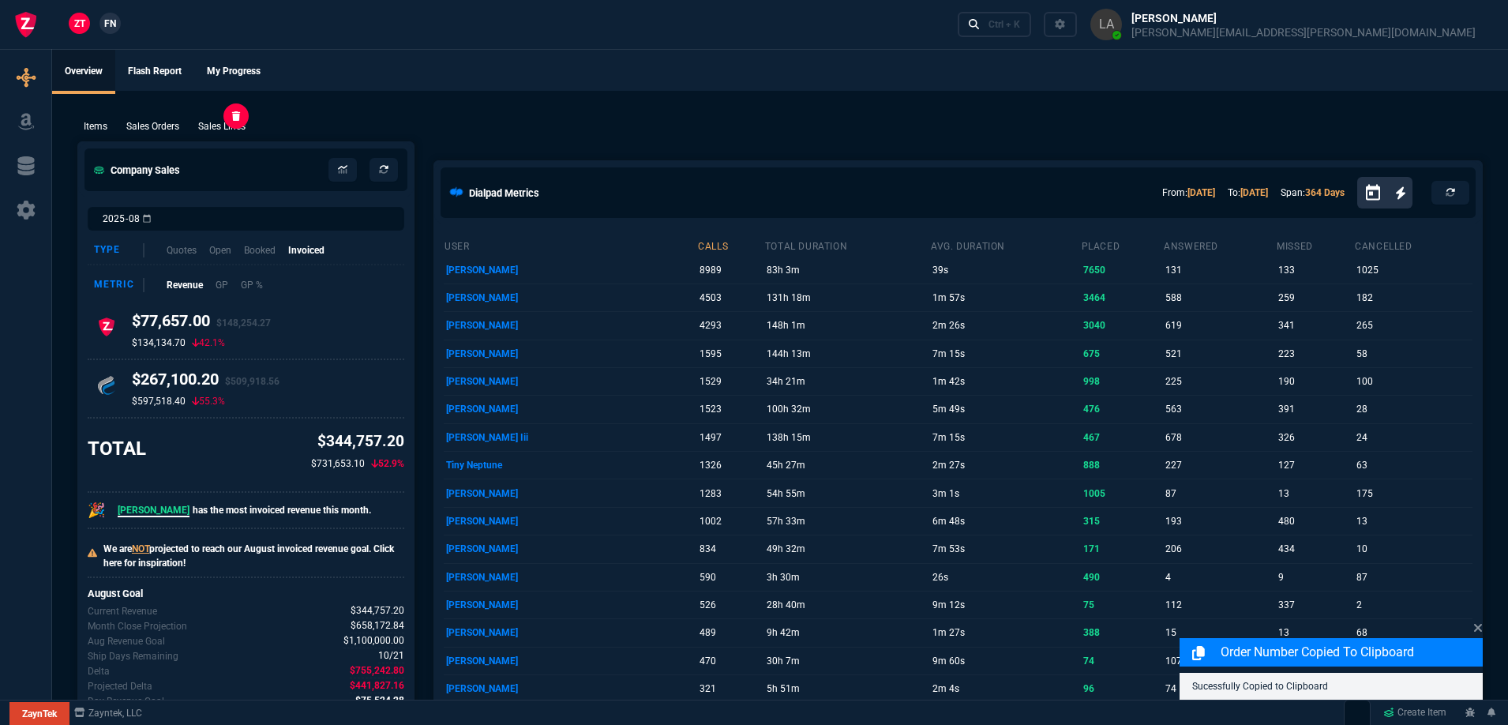
click at [229, 133] on p "Sales Lines" at bounding box center [221, 126] width 47 height 14
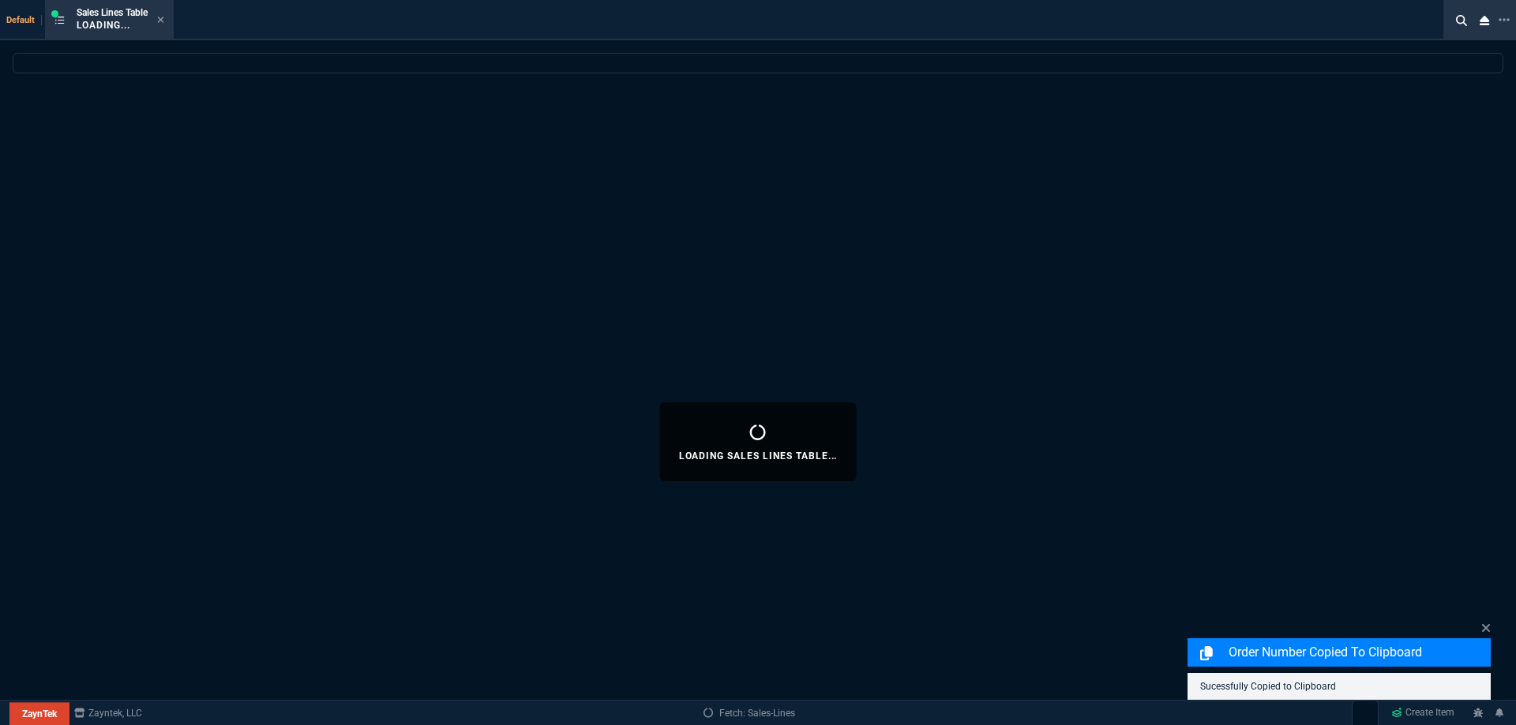
select select
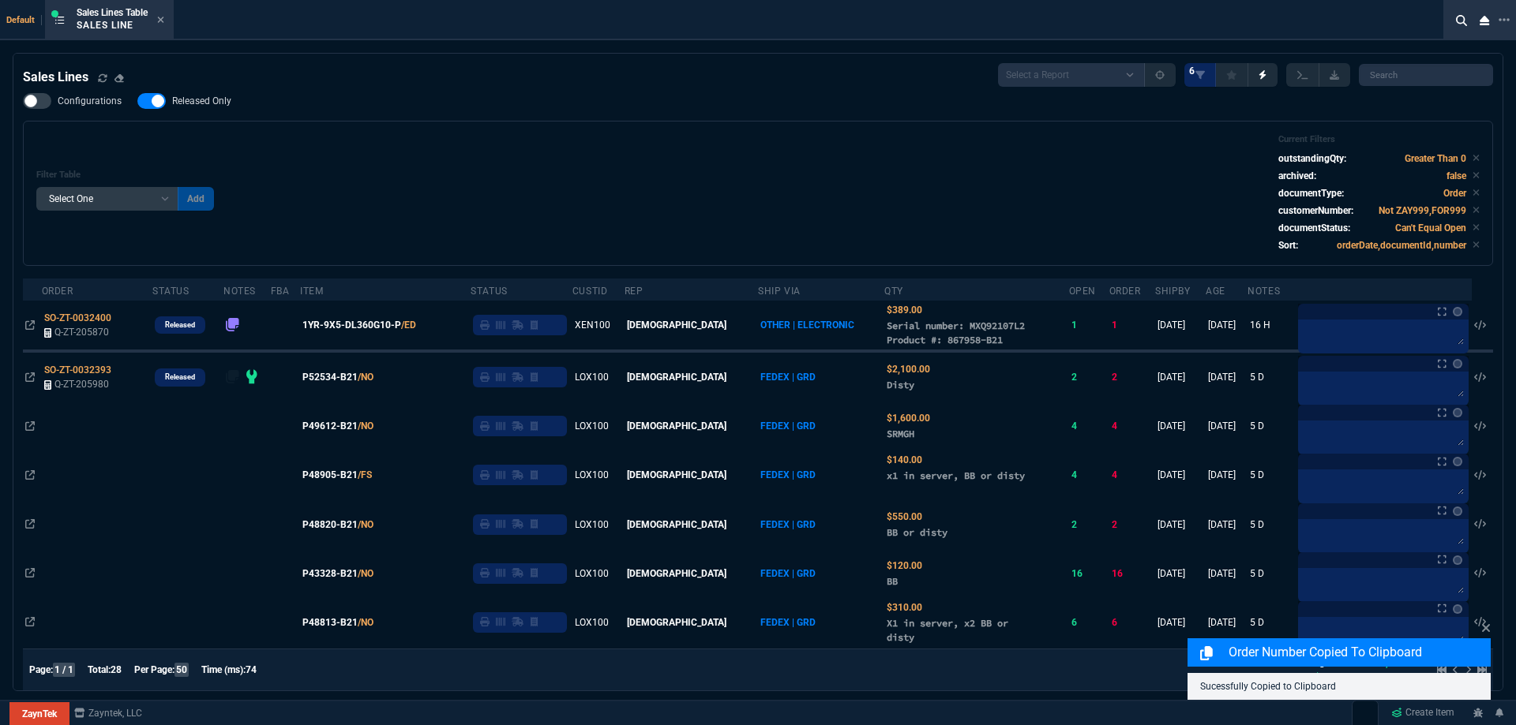
click at [221, 109] on label "Released Only" at bounding box center [192, 101] width 110 height 16
click at [137, 102] on input "Released Only" at bounding box center [137, 101] width 1 height 1
checkbox input "false"
click at [311, 147] on div "Filter Table Select One Add Filter () Age () ATS () Cond (itemVariantCode) Cust…" at bounding box center [757, 193] width 1443 height 118
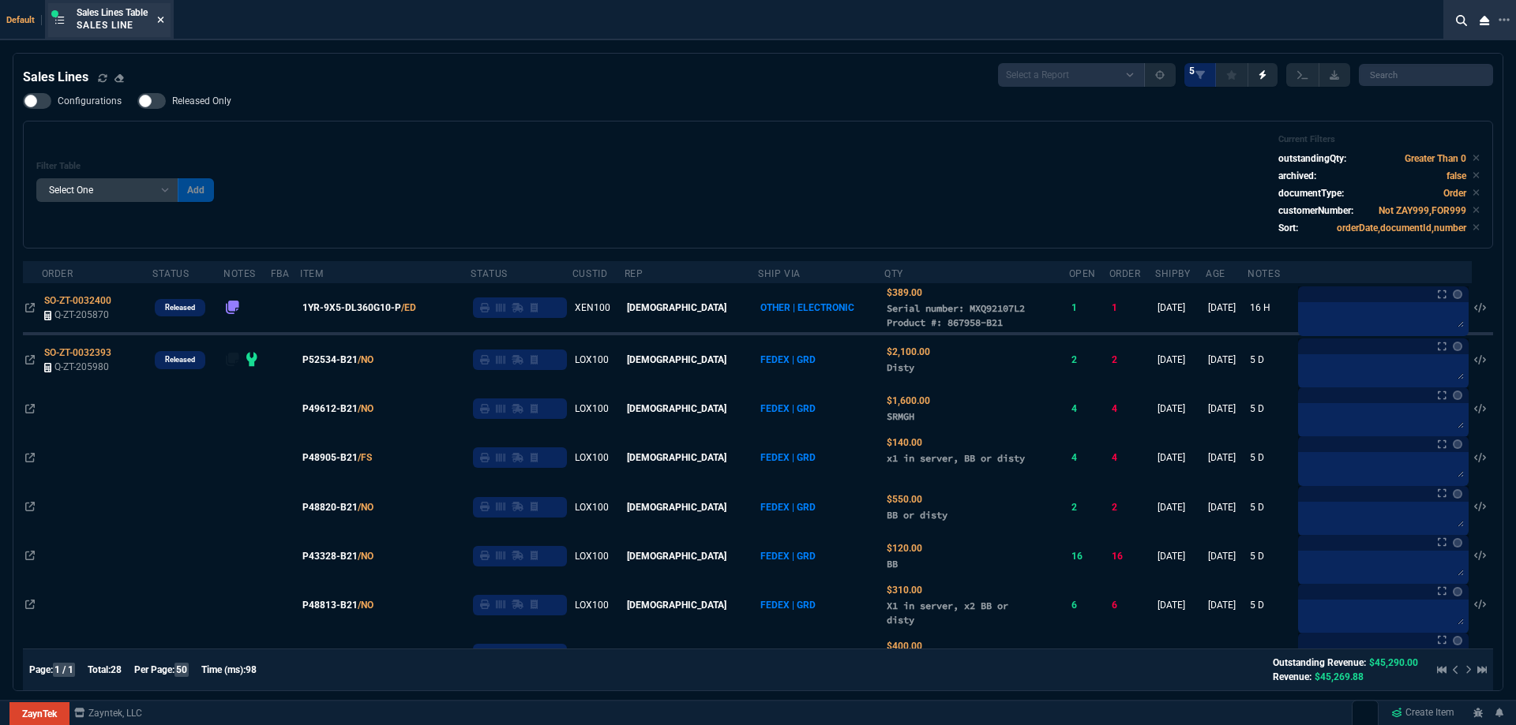
click at [164, 24] on fa-icon at bounding box center [160, 20] width 7 height 11
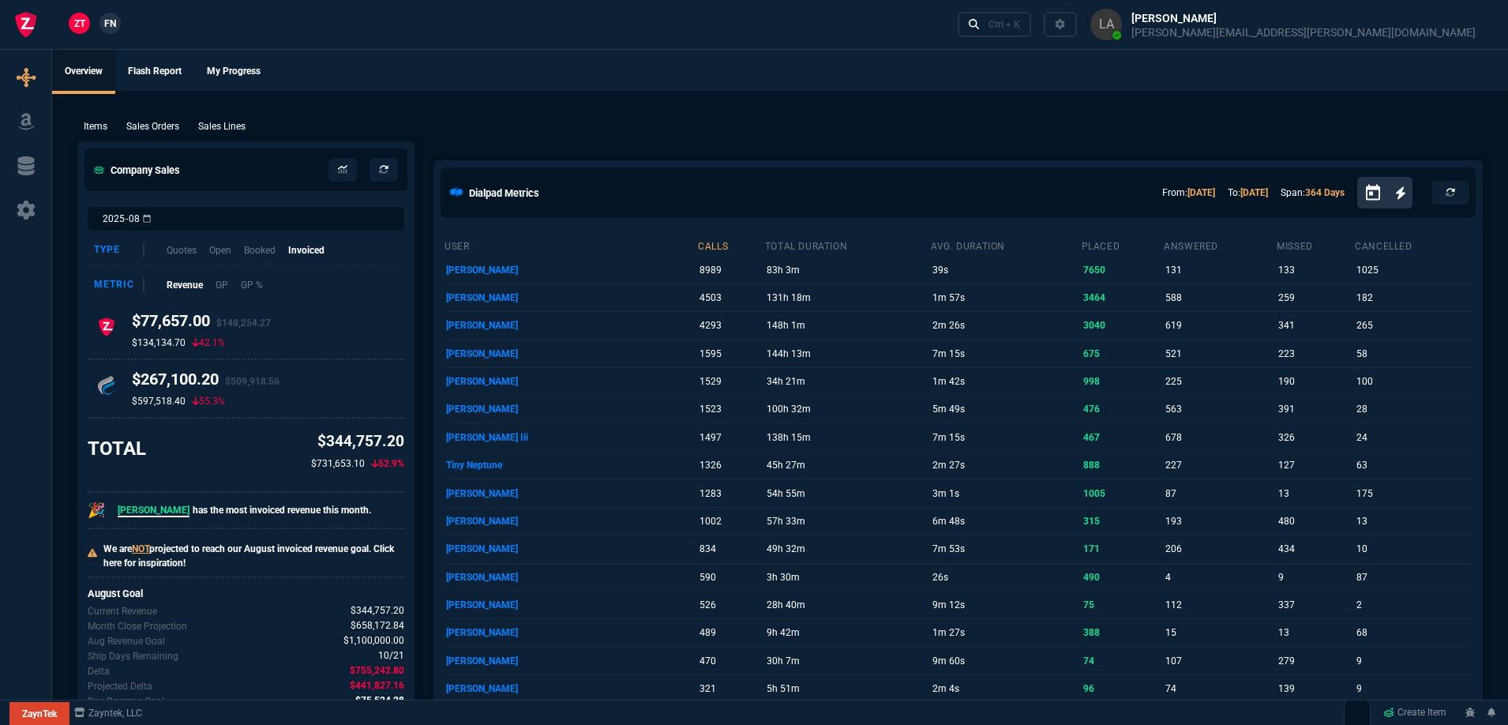
click at [606, 79] on ul "Overview Flash Report My Progress" at bounding box center [780, 70] width 1456 height 41
click at [606, 80] on ul "Overview Flash Report My Progress" at bounding box center [780, 70] width 1456 height 41
drag, startPoint x: 606, startPoint y: 80, endPoint x: 710, endPoint y: 166, distance: 134.5
click at [606, 81] on ul "Overview Flash Report My Progress" at bounding box center [780, 70] width 1456 height 41
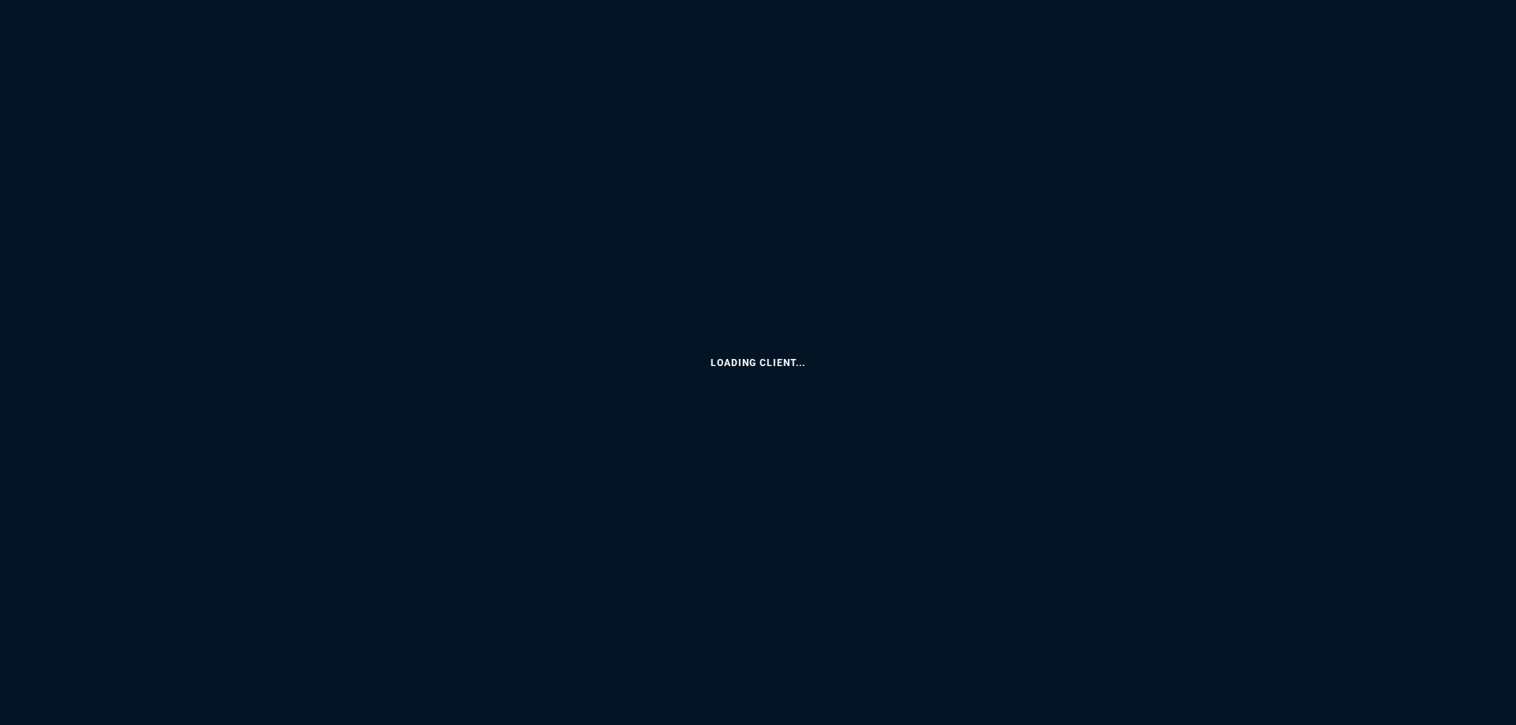
click at [897, 0] on html "Loading Client... Copy Next — ChatGPT Close" at bounding box center [758, 0] width 1516 height 0
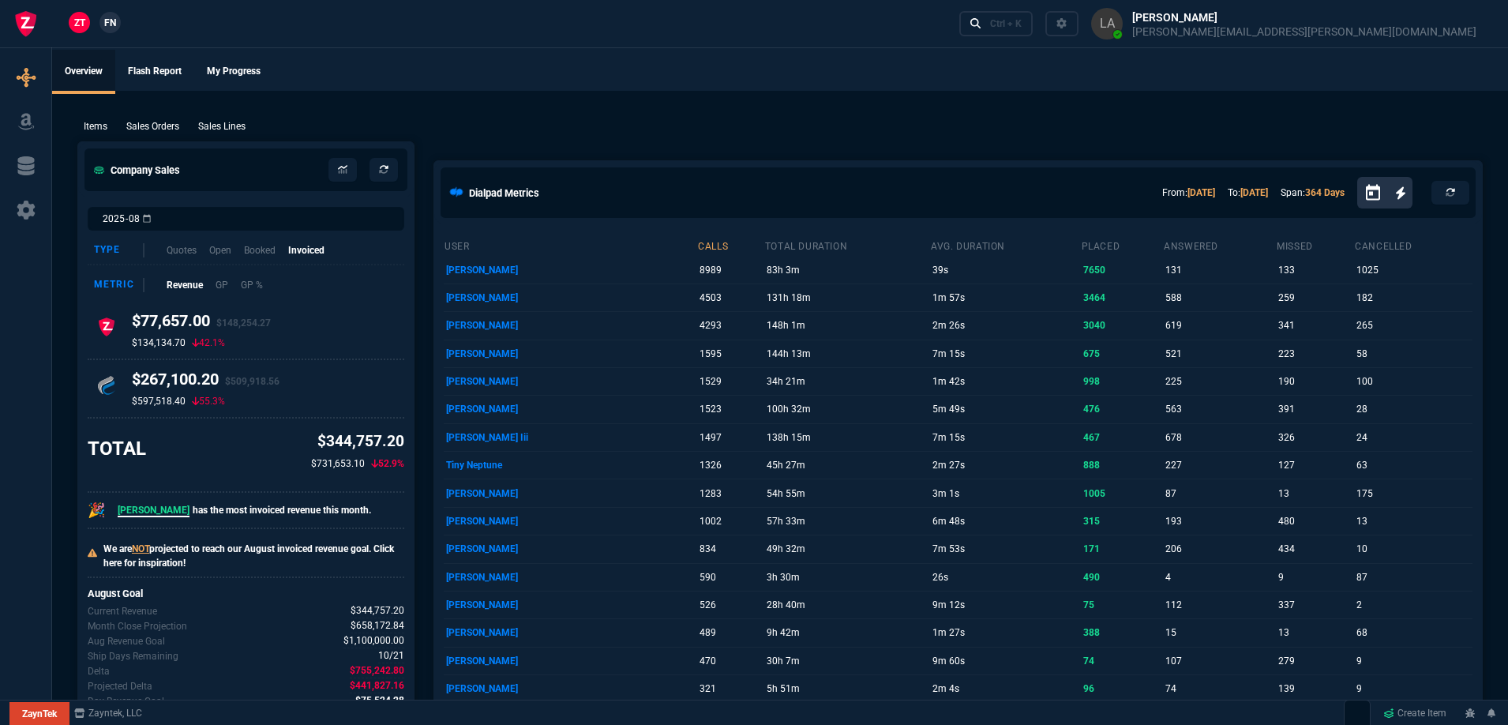
click at [230, 125] on p "Sales Lines" at bounding box center [221, 126] width 47 height 14
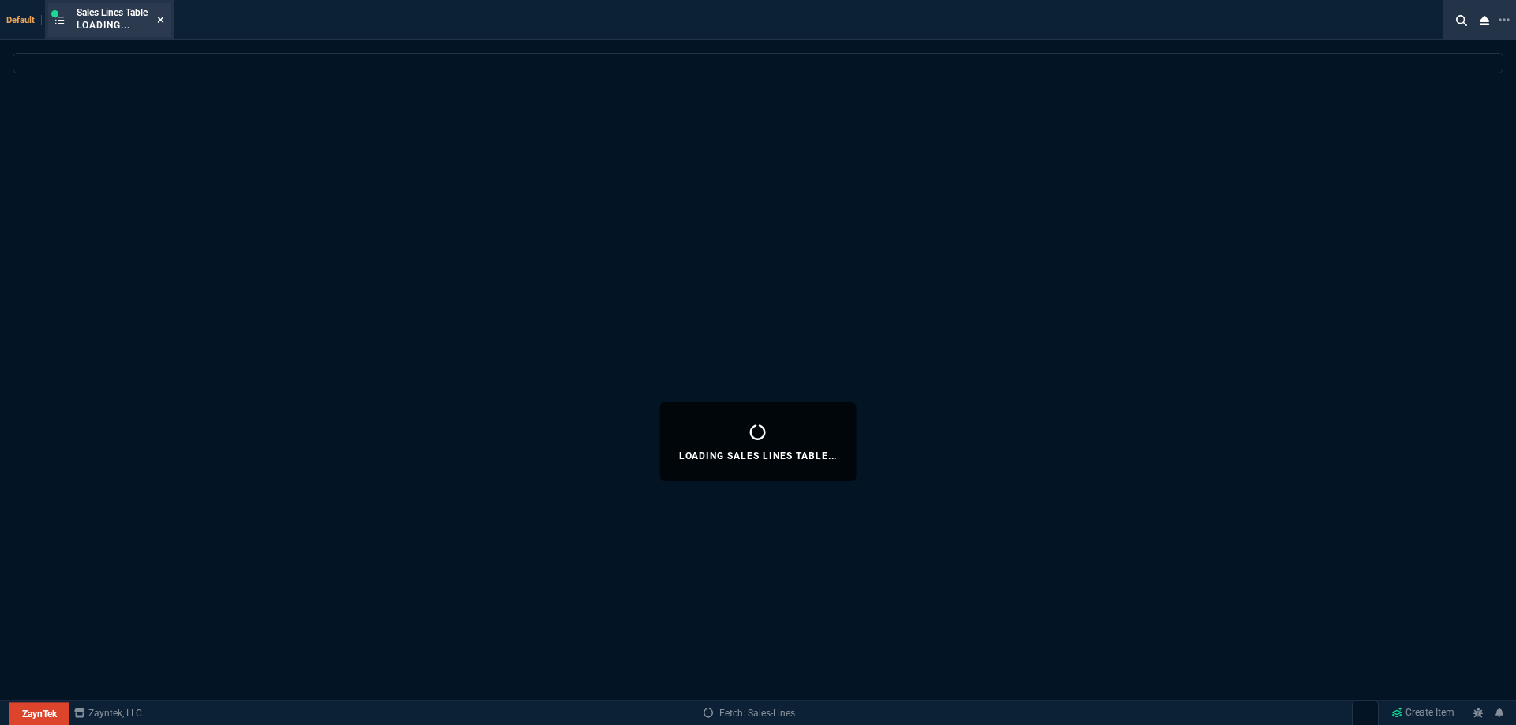
select select
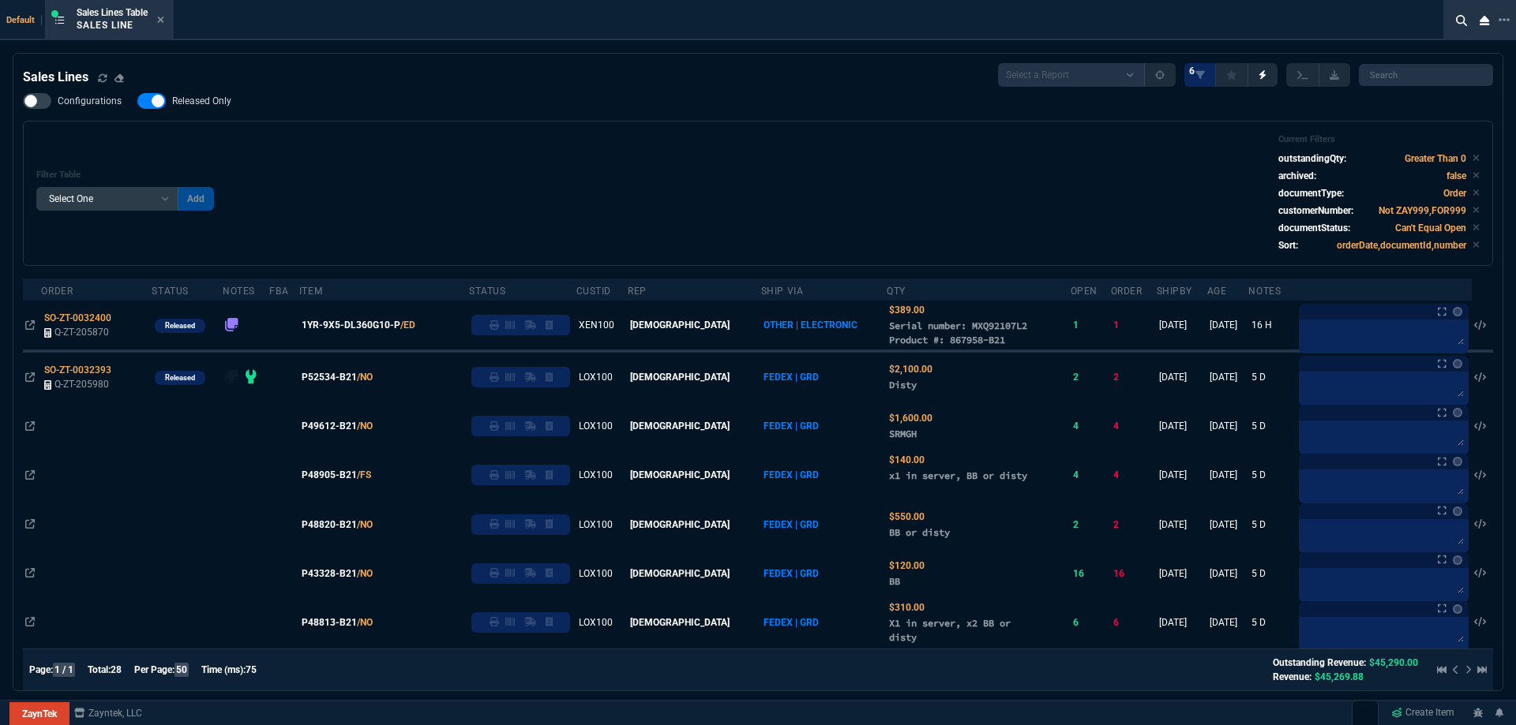
click at [164, 23] on icon at bounding box center [160, 19] width 7 height 9
